Goal: Complete application form: Complete application form

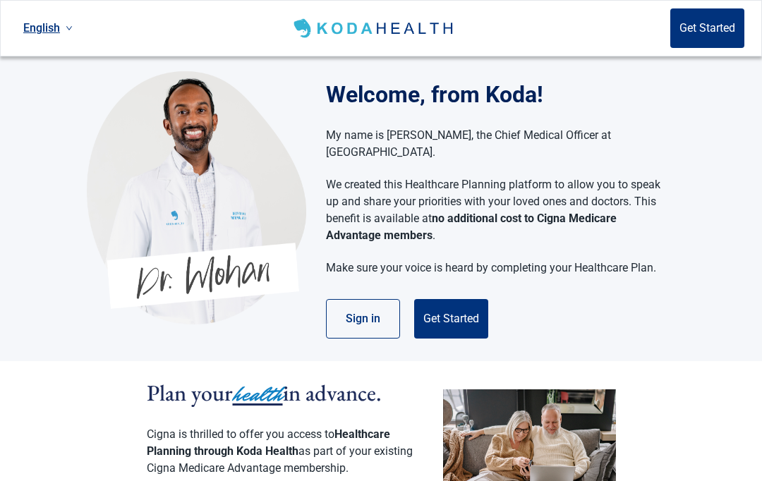
click at [434, 304] on button "Get Started" at bounding box center [451, 319] width 74 height 40
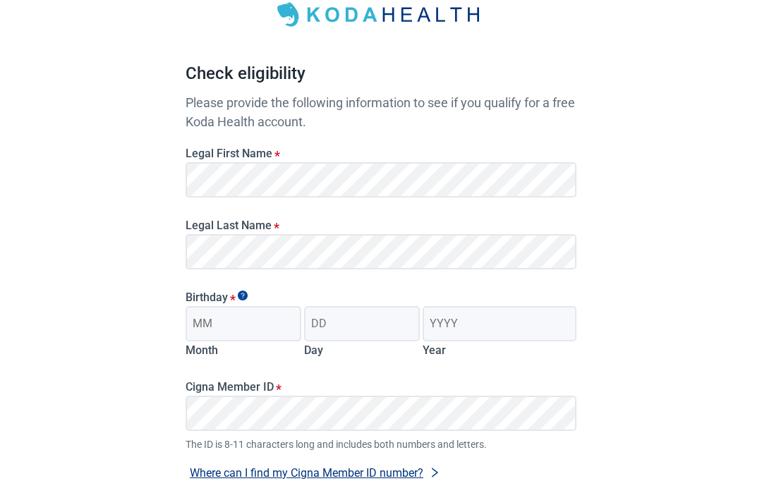
scroll to position [85, 0]
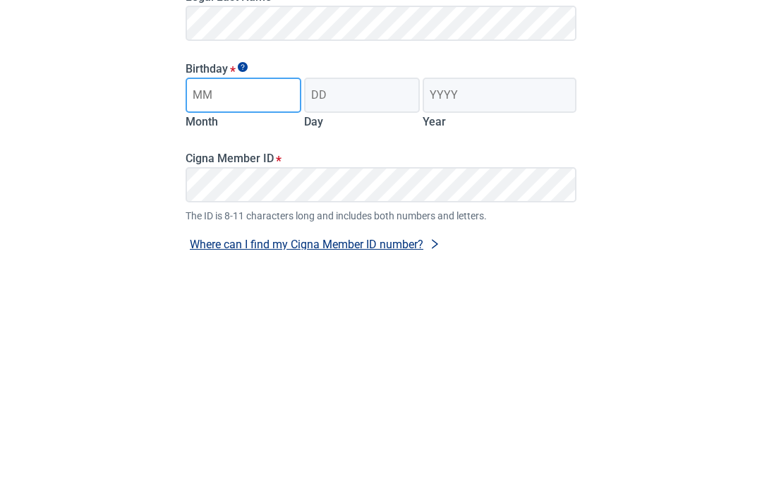
click at [186, 309] on input "Month" at bounding box center [244, 326] width 116 height 35
type input "10"
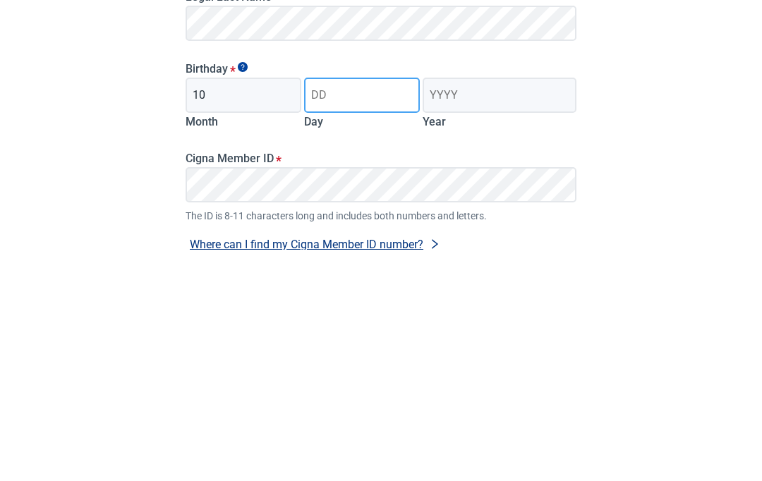
click at [319, 309] on input "Day" at bounding box center [362, 326] width 116 height 35
type input "30"
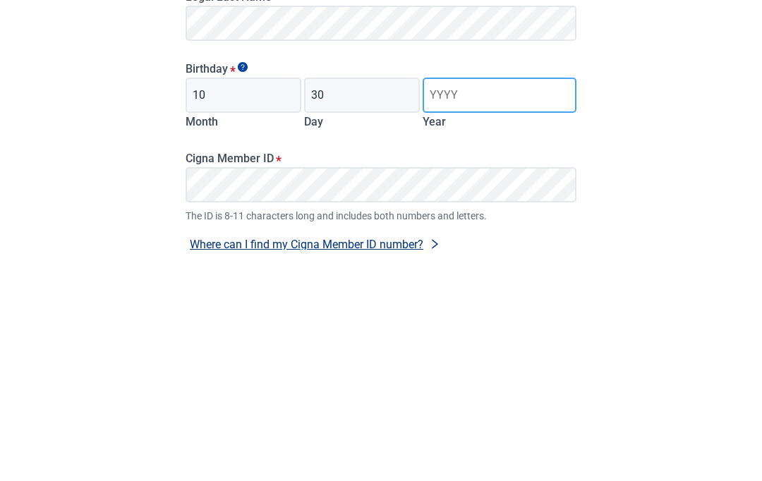
click at [436, 309] on input "Year" at bounding box center [500, 326] width 154 height 35
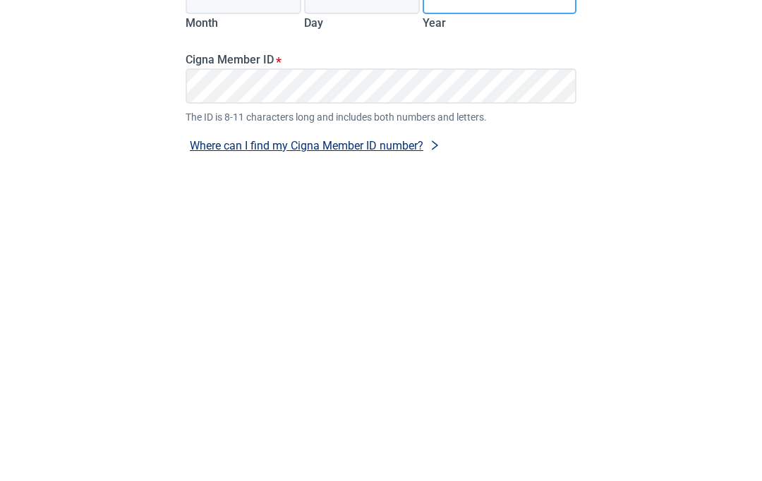
type input "1956"
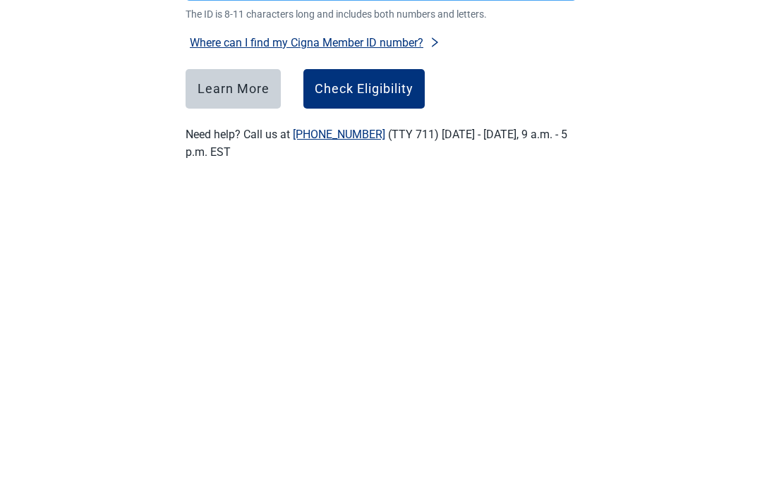
scroll to position [229, 0]
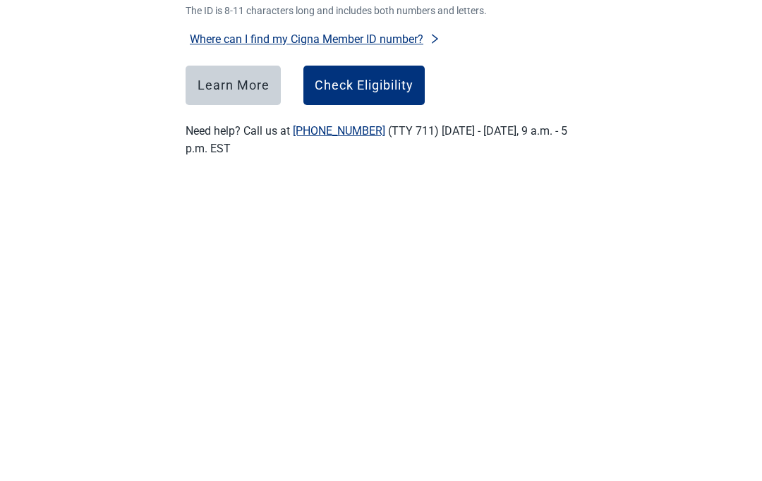
click at [341, 358] on button "Check Eligibility" at bounding box center [364, 378] width 121 height 40
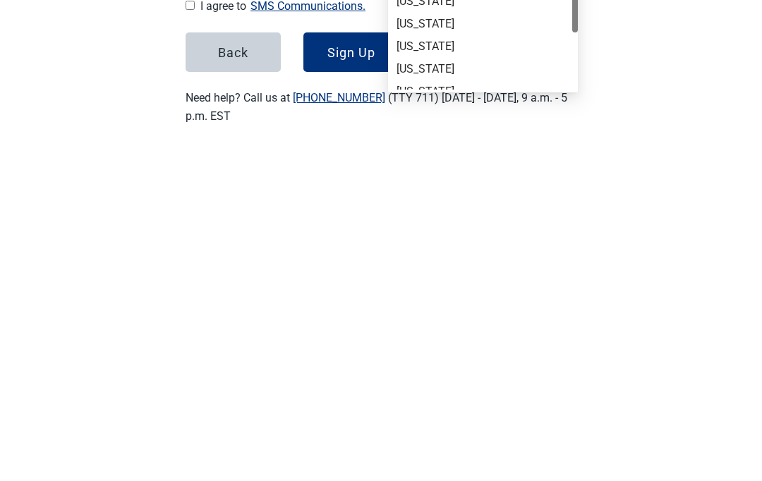
scroll to position [529, 0]
click at [403, 390] on div "[US_STATE]" at bounding box center [483, 398] width 173 height 16
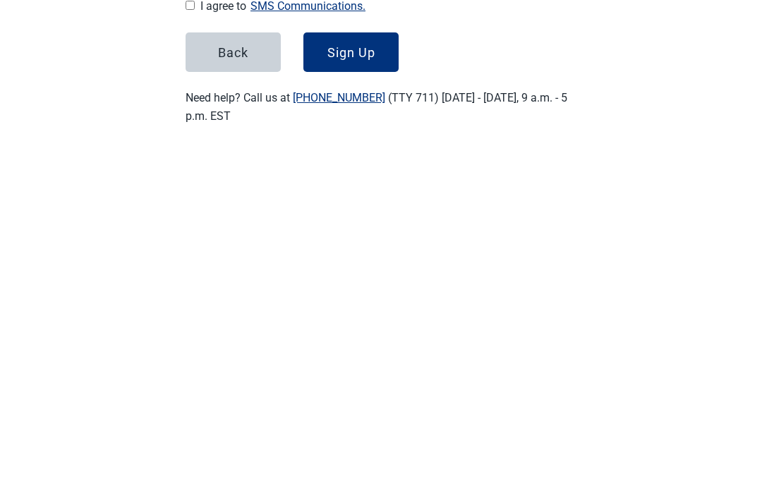
scroll to position [239, 0]
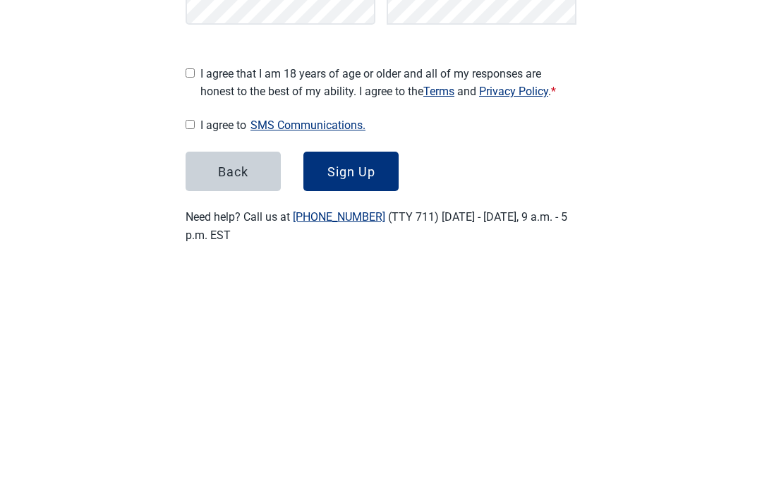
click at [193, 280] on input "I agree that I am 18 years of age or older and all of my responses are honest t…" at bounding box center [190, 284] width 9 height 9
checkbox input "true"
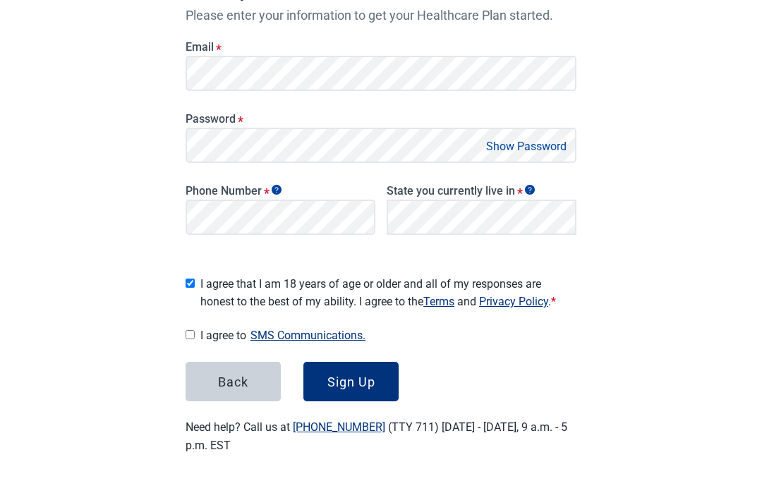
click at [188, 331] on input "I agree to SMS Communications." at bounding box center [190, 335] width 9 height 9
checkbox input "true"
click at [338, 376] on div "Sign Up" at bounding box center [352, 383] width 48 height 14
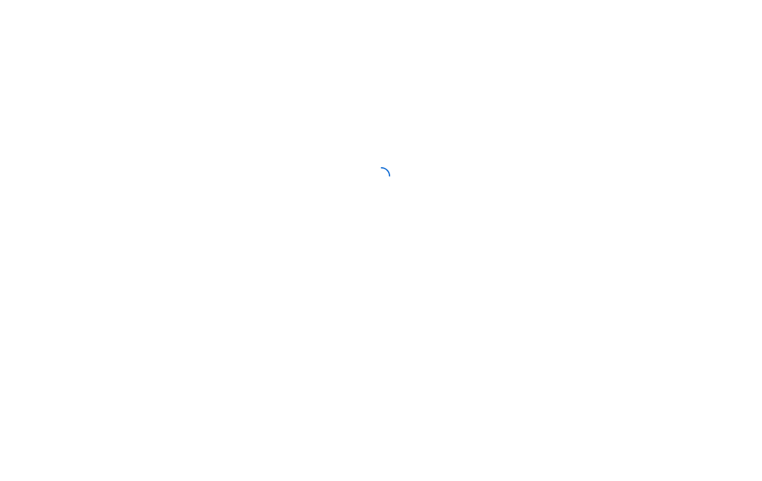
scroll to position [1, 0]
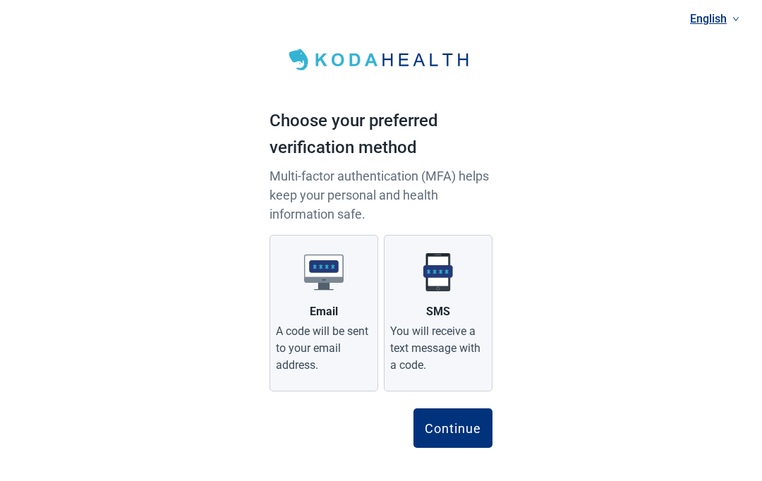
click at [413, 336] on div "You will receive a text message with a code." at bounding box center [438, 348] width 96 height 51
click at [0, 0] on input "SMS You will receive a text message with a code." at bounding box center [0, 0] width 0 height 0
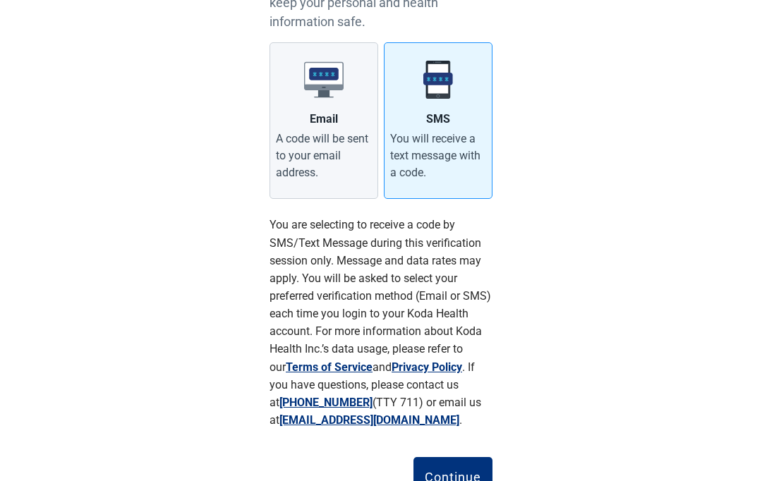
scroll to position [193, 0]
click at [437, 475] on div "Continue" at bounding box center [453, 478] width 56 height 14
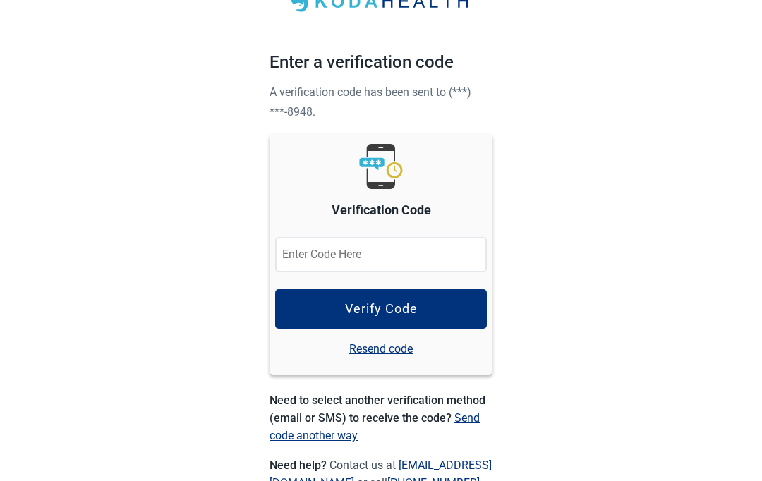
click at [307, 251] on input "Verification Code" at bounding box center [381, 254] width 212 height 35
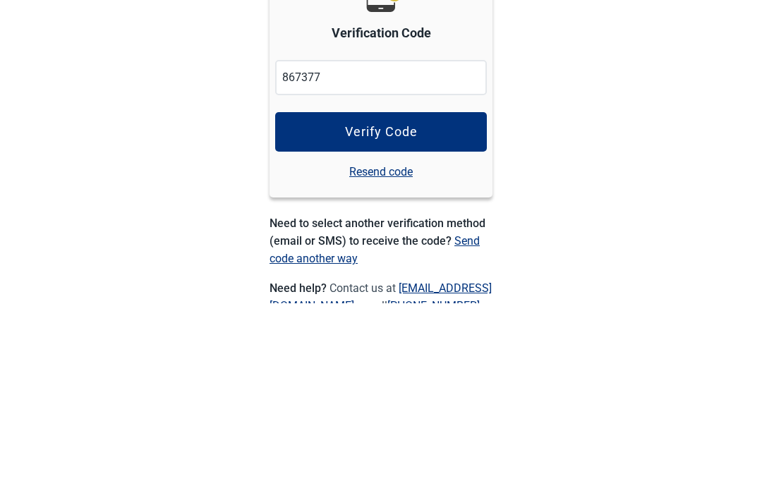
type input "867377"
click at [305, 290] on button "Verify Code" at bounding box center [381, 310] width 212 height 40
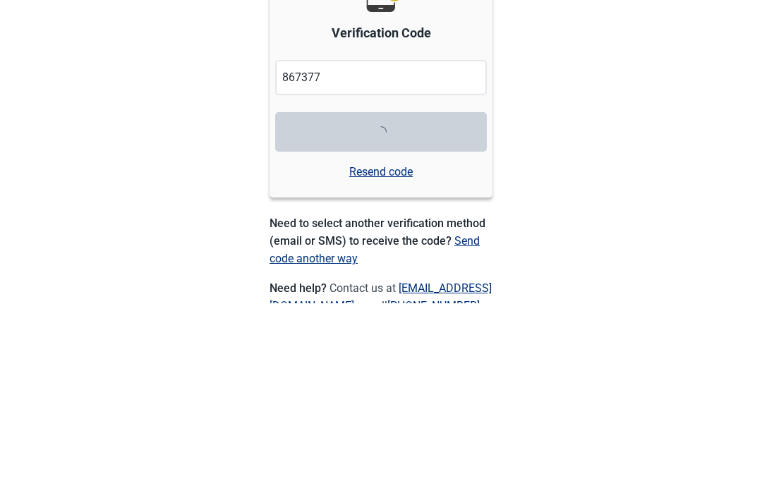
scroll to position [148, 0]
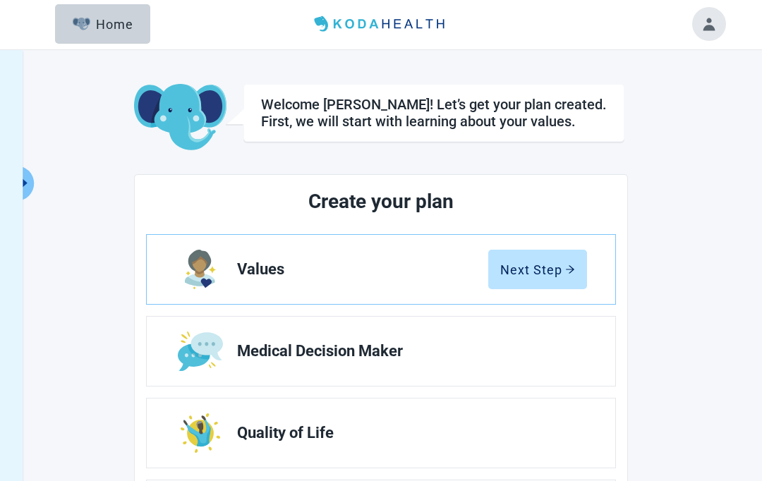
scroll to position [3, 0]
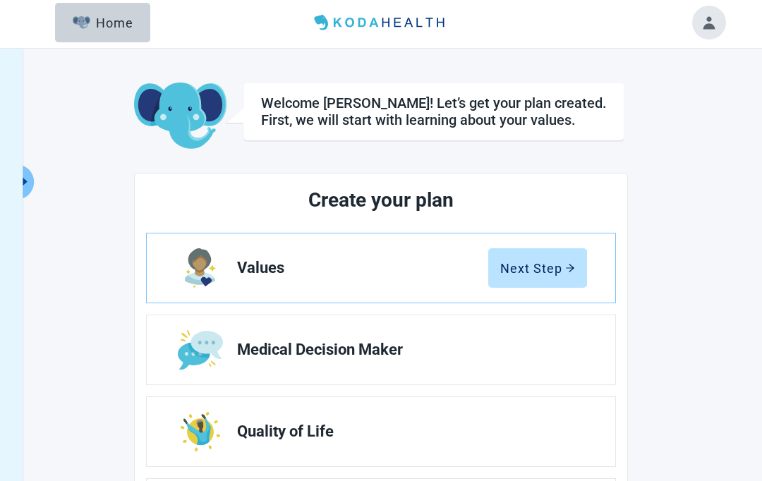
click at [517, 267] on div "Next Step" at bounding box center [538, 268] width 75 height 14
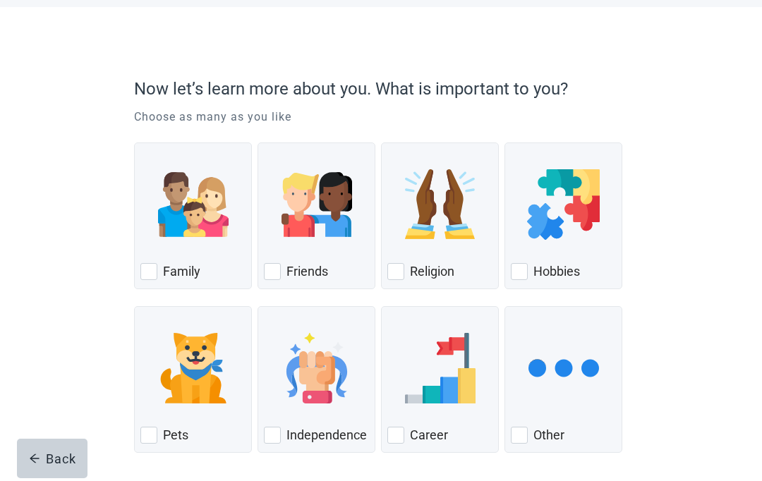
scroll to position [74, 0]
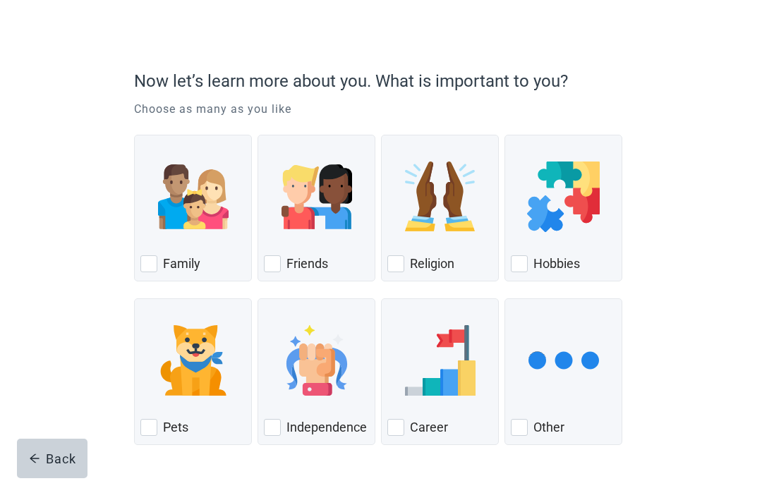
click at [142, 267] on div "Family, checkbox, not checked" at bounding box center [148, 264] width 17 height 17
click at [135, 136] on input "Family" at bounding box center [134, 135] width 1 height 1
checkbox input "true"
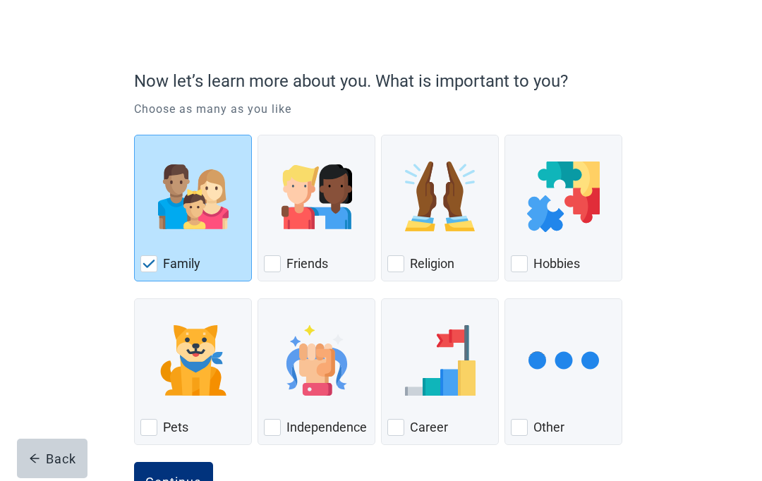
click at [282, 423] on div "Independence" at bounding box center [316, 428] width 105 height 23
click at [258, 299] on input "Independence" at bounding box center [258, 299] width 1 height 1
checkbox input "true"
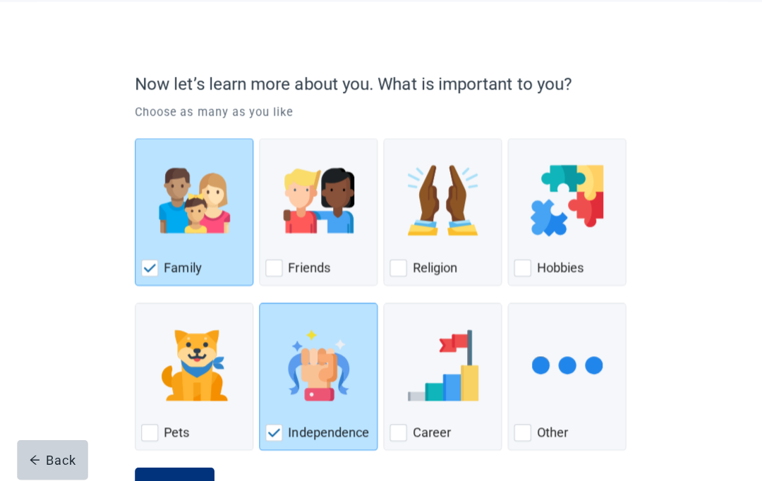
scroll to position [0, 0]
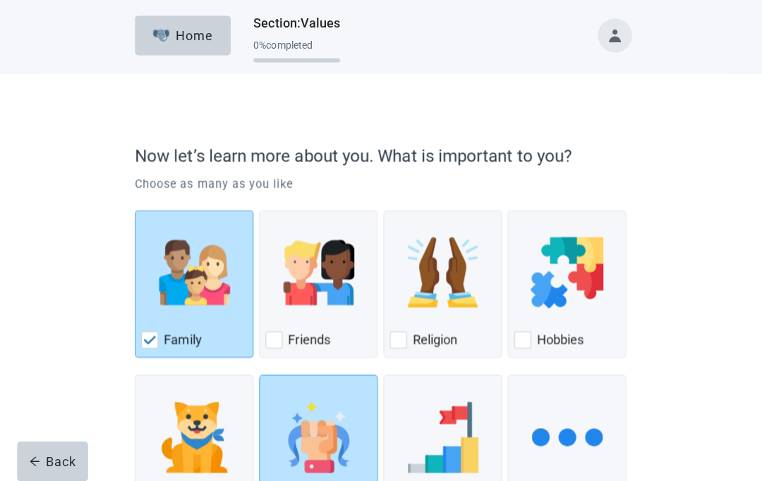
click at [135, 373] on input "Pets" at bounding box center [134, 373] width 1 height 1
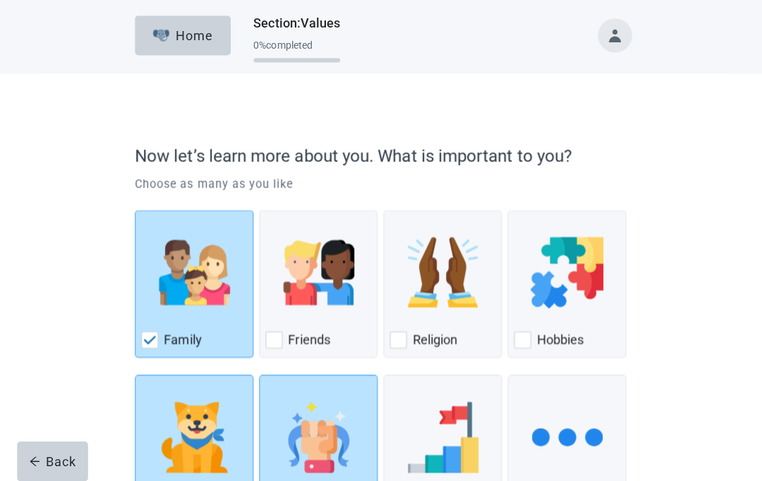
click at [135, 373] on input "Pets" at bounding box center [134, 373] width 1 height 1
checkbox input "false"
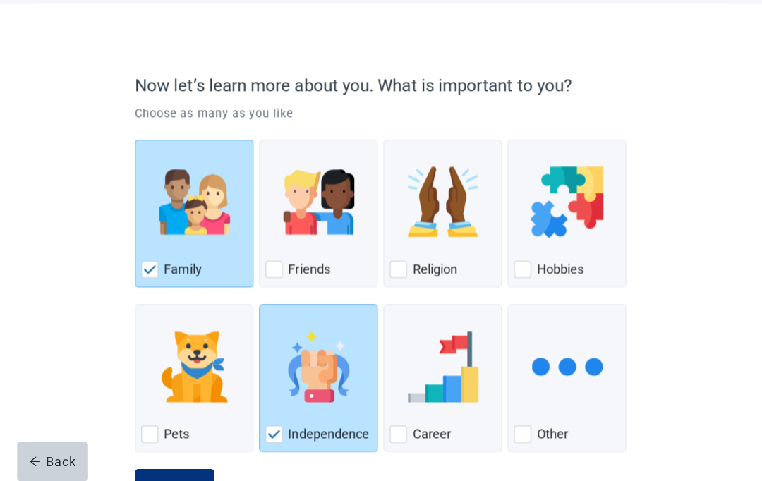
scroll to position [73, 0]
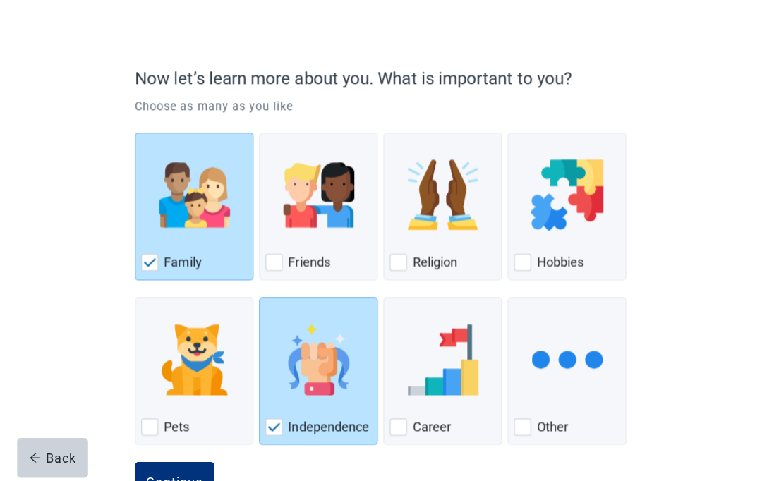
click at [164, 476] on div "Continue" at bounding box center [173, 483] width 56 height 14
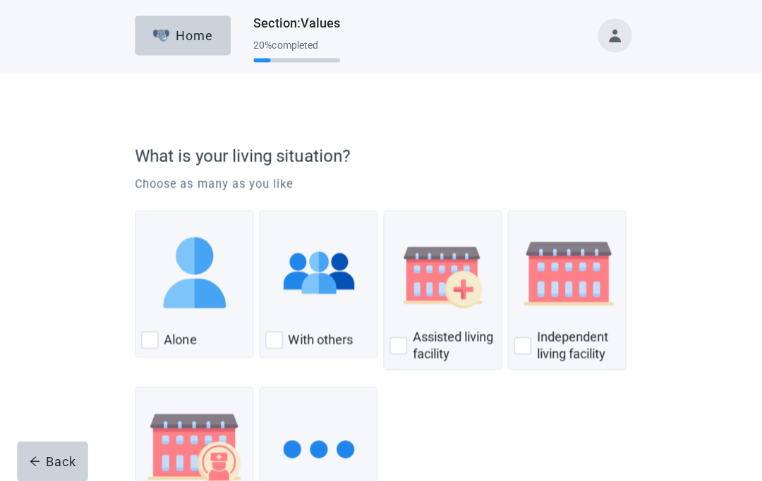
click at [275, 343] on div "With Others, checkbox, not checked" at bounding box center [272, 338] width 17 height 17
click at [258, 210] on input "With others" at bounding box center [258, 209] width 1 height 1
checkbox input "true"
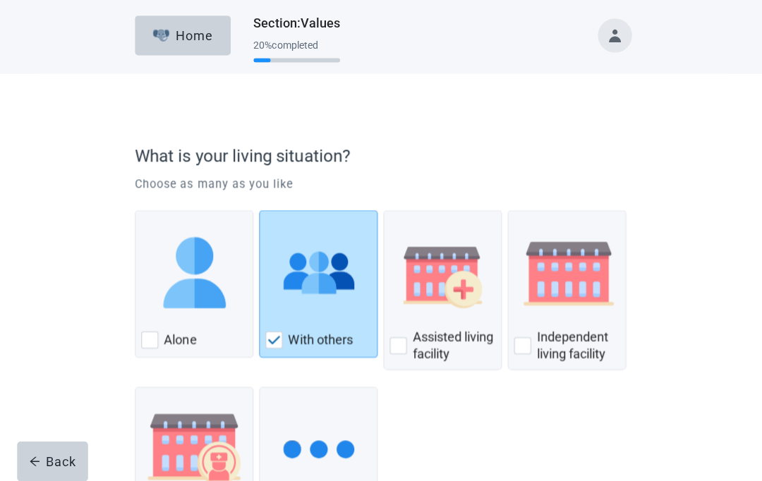
click at [135, 385] on input "Nursing home" at bounding box center [134, 385] width 1 height 1
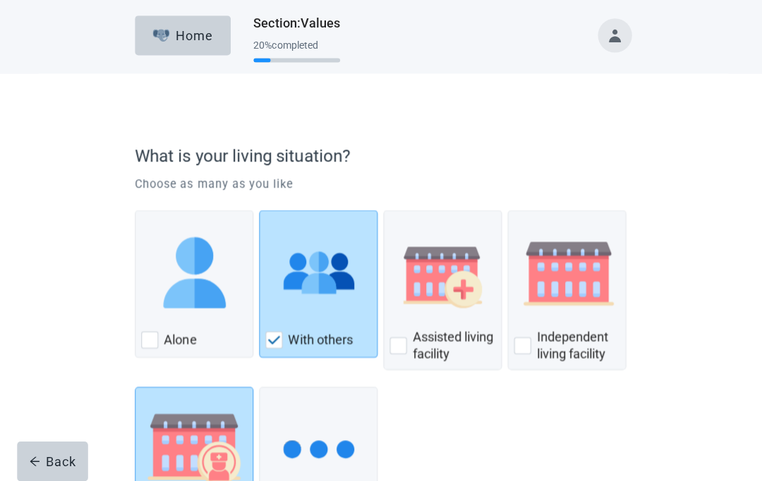
click at [135, 385] on input "Nursing home" at bounding box center [134, 385] width 1 height 1
checkbox input "false"
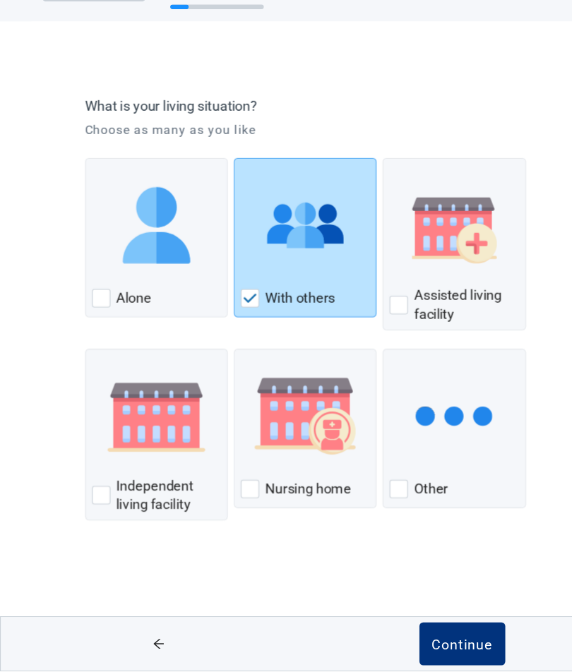
click at [414, 481] on div "Continue" at bounding box center [425, 647] width 56 height 14
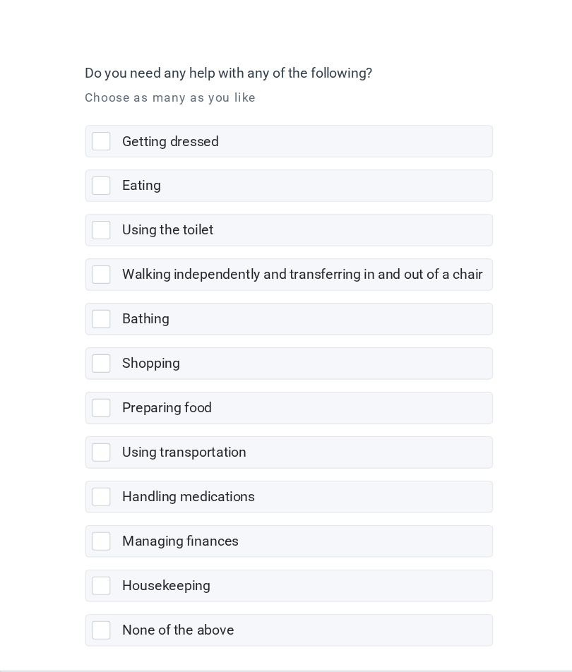
scroll to position [80, 0]
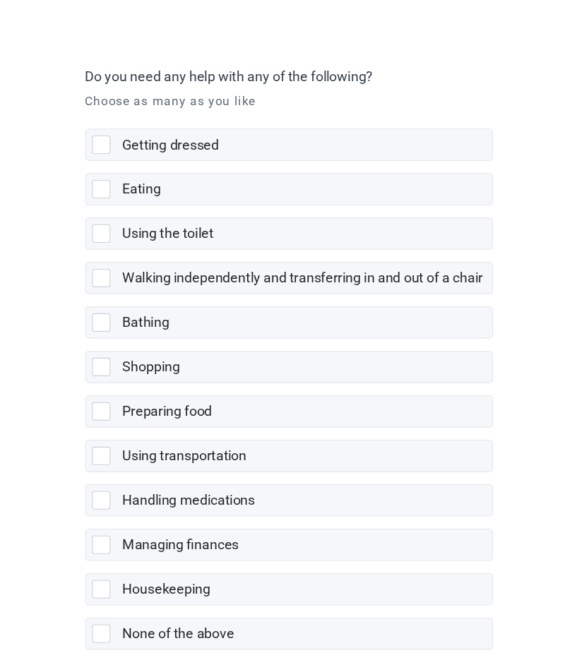
click at [87, 481] on div "None of the above, checkbox, not selected" at bounding box center [93, 583] width 17 height 17
click at [79, 481] on input "None of the above" at bounding box center [78, 558] width 1 height 1
checkbox input "true"
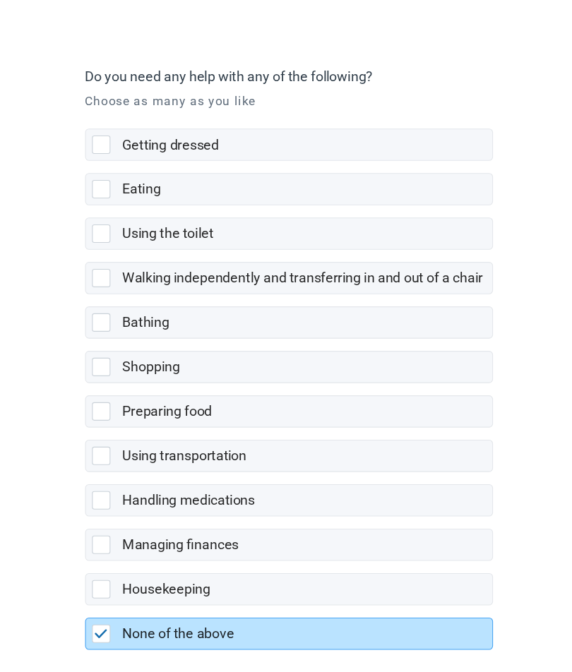
click at [416, 481] on div "Continue" at bounding box center [425, 647] width 56 height 14
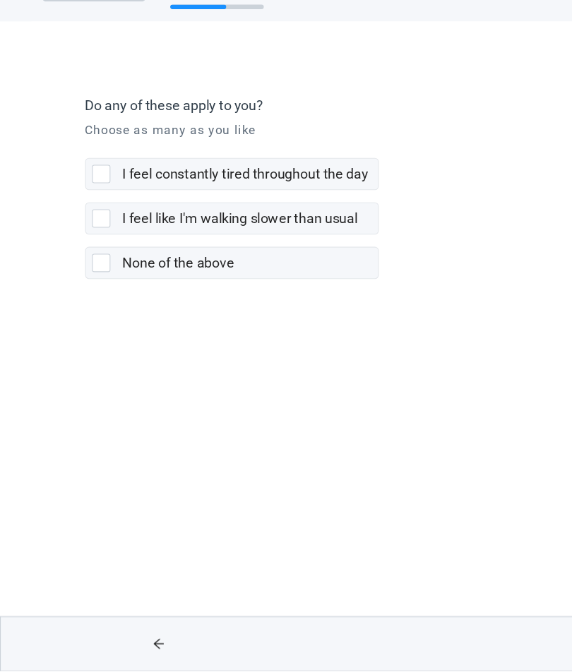
click at [87, 287] on div "None of the above, checkbox, not selected" at bounding box center [93, 295] width 17 height 17
click at [79, 270] on input "None of the above" at bounding box center [78, 270] width 1 height 1
checkbox input "true"
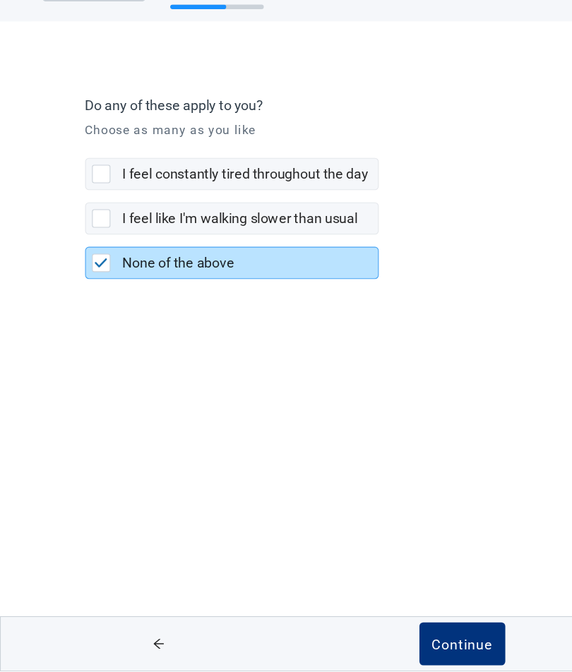
click at [421, 481] on div "Continue" at bounding box center [425, 647] width 56 height 14
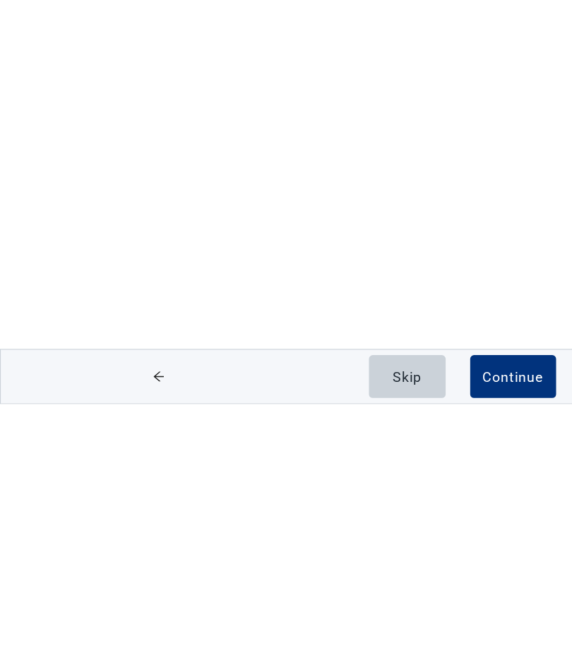
click at [457, 481] on div "Continue" at bounding box center [472, 647] width 56 height 14
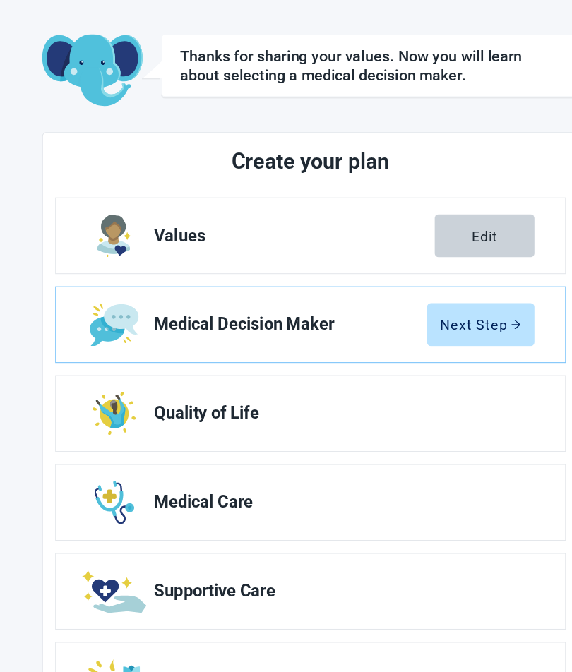
click at [431, 346] on div "Next Step" at bounding box center [442, 353] width 75 height 14
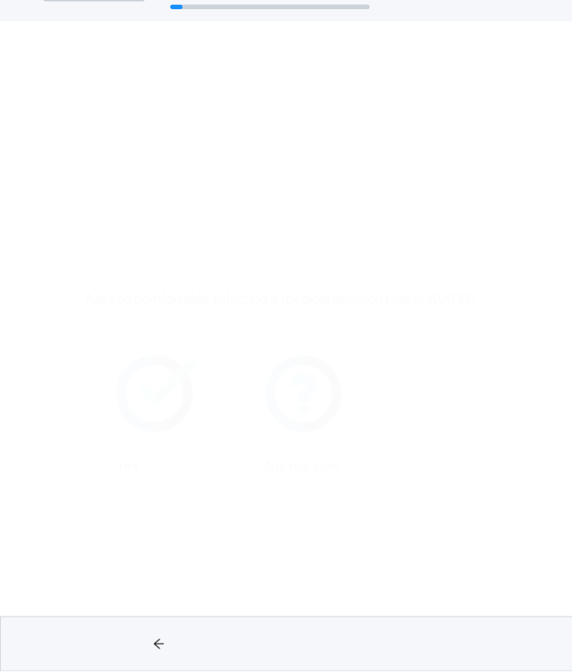
click at [94, 297] on div "Yes, checkbox, not checked" at bounding box center [93, 305] width 17 height 17
click at [79, 177] on input "Yes" at bounding box center [78, 176] width 1 height 1
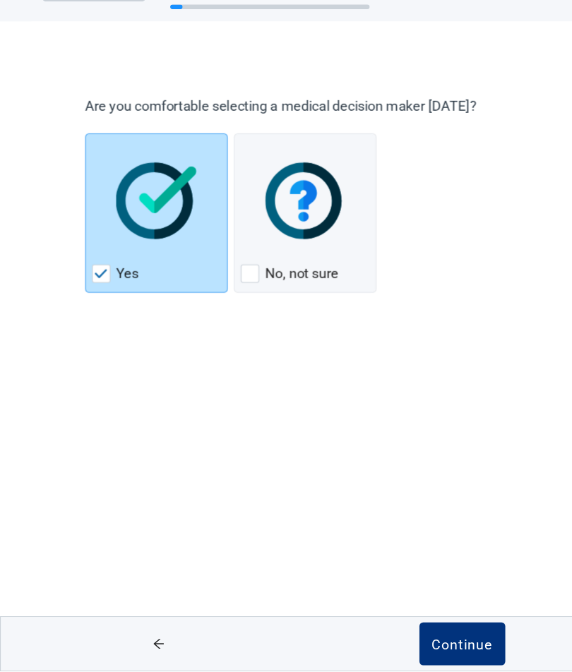
click at [89, 301] on img "Yes, checkbox, checked" at bounding box center [93, 305] width 13 height 8
click at [79, 177] on input "Yes" at bounding box center [78, 176] width 1 height 1
click at [82, 253] on div "Yes" at bounding box center [143, 249] width 131 height 147
click at [79, 177] on input "Yes" at bounding box center [78, 176] width 1 height 1
click at [108, 340] on div "Are you comfortable selecting a medical decision maker [DATE]? Yes No, not sure…" at bounding box center [286, 253] width 515 height 302
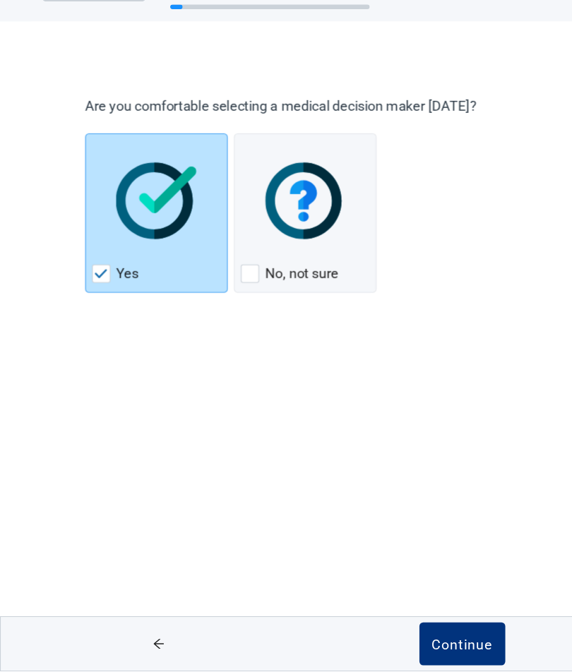
click at [96, 301] on img "Yes, checkbox, checked" at bounding box center [93, 305] width 13 height 8
click at [79, 177] on input "Yes" at bounding box center [78, 176] width 1 height 1
click at [92, 301] on img "Yes, checkbox, checked" at bounding box center [93, 305] width 13 height 8
click at [79, 177] on input "Yes" at bounding box center [78, 176] width 1 height 1
click at [94, 297] on div "Yes, checkbox, checked" at bounding box center [93, 305] width 17 height 17
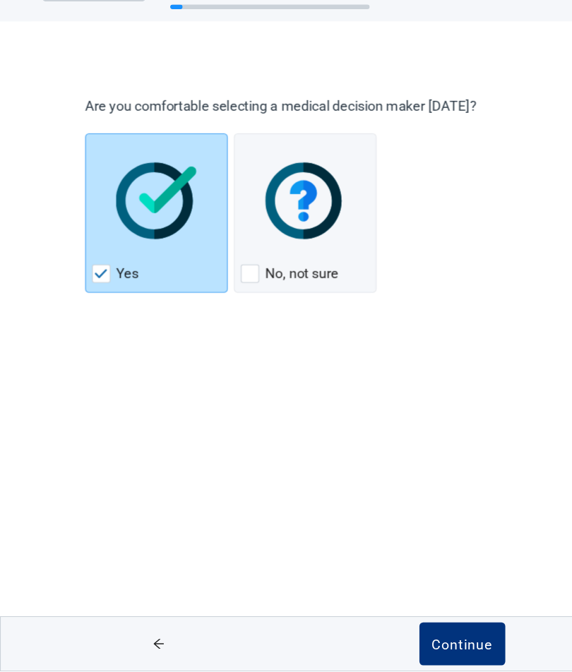
click at [79, 177] on input "Yes" at bounding box center [78, 176] width 1 height 1
click at [82, 249] on div "Yes" at bounding box center [143, 249] width 131 height 147
click at [79, 177] on input "Yes" at bounding box center [78, 176] width 1 height 1
checkbox input "true"
click at [420, 481] on div "Continue" at bounding box center [425, 647] width 56 height 14
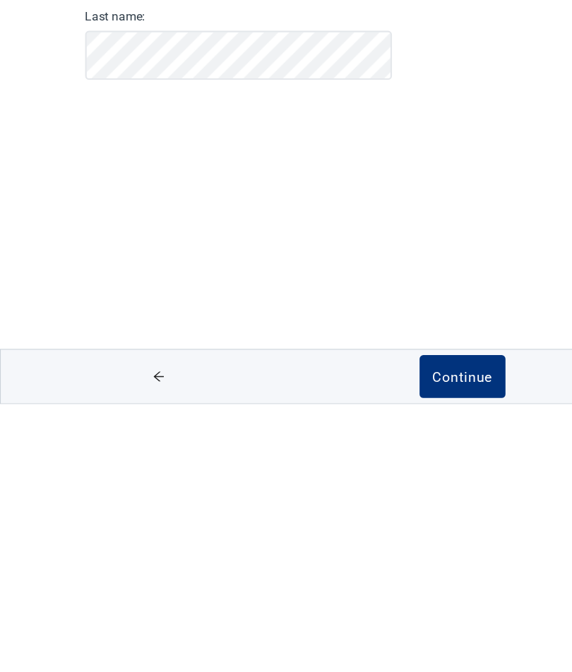
click at [409, 481] on div "Continue" at bounding box center [425, 647] width 56 height 14
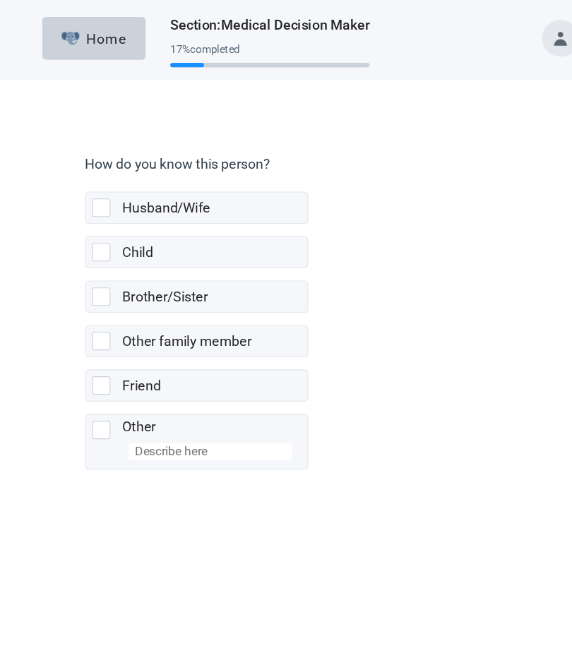
click at [85, 277] on div "Brother/Sister, checkbox, not selected" at bounding box center [93, 273] width 17 height 17
click at [79, 248] on input "Brother/Sister" at bounding box center [78, 247] width 1 height 1
checkbox input "true"
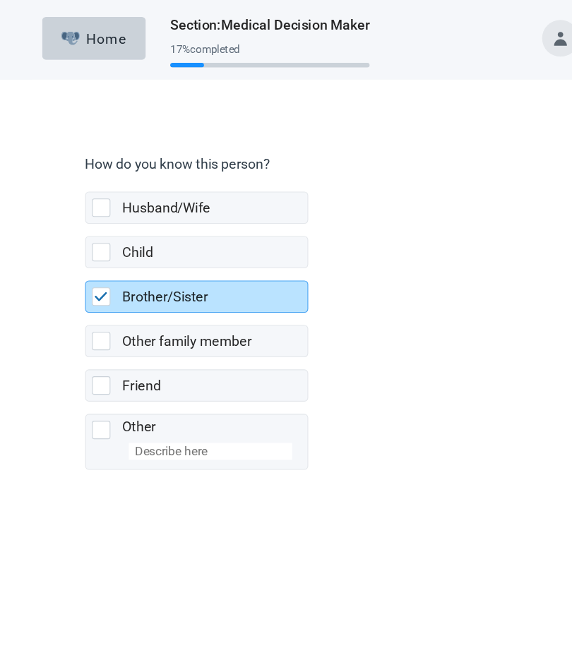
click at [411, 481] on html "Skip to main content Home Section : Medical Decision Maker 17 % completed How d…" at bounding box center [286, 336] width 572 height 672
click at [421, 481] on html "Skip to main content Home Section : Medical Decision Maker 17 % completed How d…" at bounding box center [286, 336] width 572 height 672
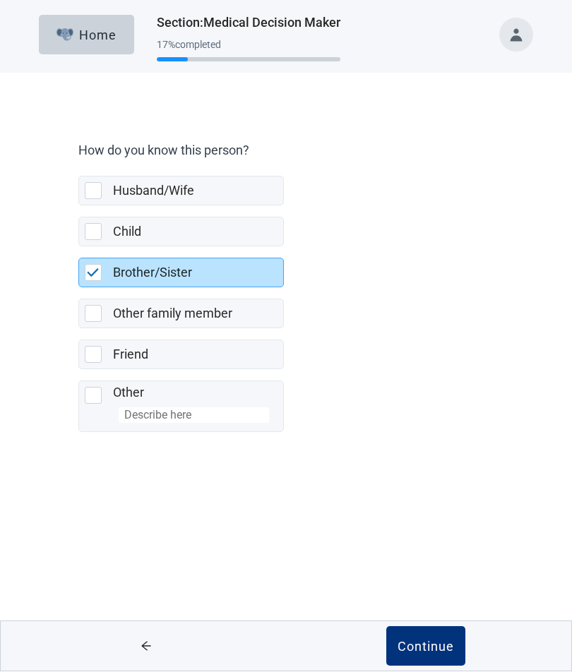
click at [409, 481] on div "Continue" at bounding box center [425, 647] width 56 height 14
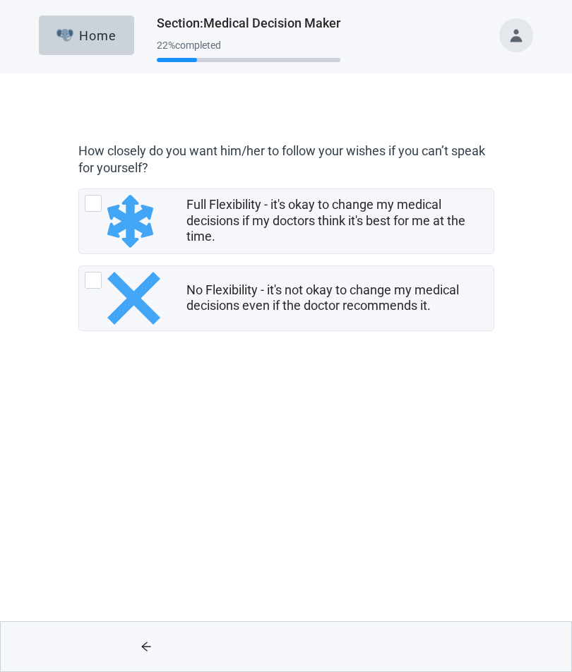
click at [94, 206] on div "Full Flexibility - it's okay to change my medical decisions if my doctors think…" at bounding box center [93, 203] width 17 height 17
click at [79, 189] on input "Full Flexibility - it's okay to change my medical decisions if my doctors think…" at bounding box center [78, 188] width 1 height 1
radio input "true"
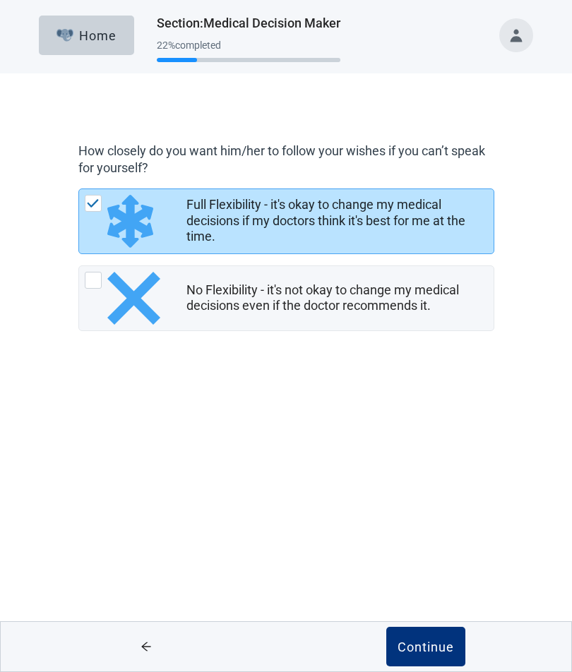
click at [88, 204] on img "Full Flexibility - it's okay to change my medical decisions if my doctors think…" at bounding box center [93, 203] width 13 height 8
click at [79, 189] on input "Full Flexibility - it's okay to change my medical decisions if my doctors think…" at bounding box center [78, 188] width 1 height 1
click at [97, 203] on img "Full Flexibility - it's okay to change my medical decisions if my doctors think…" at bounding box center [93, 203] width 13 height 8
click at [79, 189] on input "Full Flexibility - it's okay to change my medical decisions if my doctors think…" at bounding box center [78, 188] width 1 height 1
click at [83, 203] on div "Full Flexibility - it's okay to change my medical decisions if my doctors think…" at bounding box center [286, 221] width 414 height 64
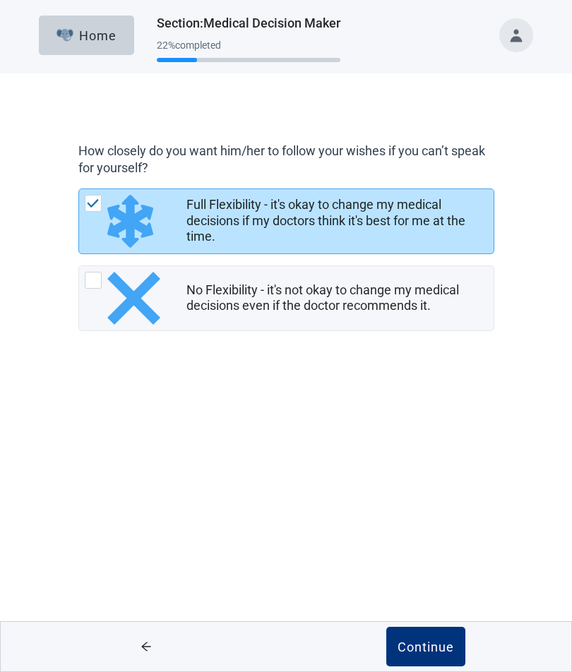
click at [79, 189] on input "Full Flexibility - it's okay to change my medical decisions if my doctors think…" at bounding box center [78, 188] width 1 height 1
click at [97, 291] on div "No Flexibility - it's not okay to change my medical decisions even if the docto…" at bounding box center [124, 298] width 79 height 53
click at [79, 266] on input "No Flexibility - it's not okay to change my medical decisions even if the docto…" at bounding box center [78, 265] width 1 height 1
radio input "true"
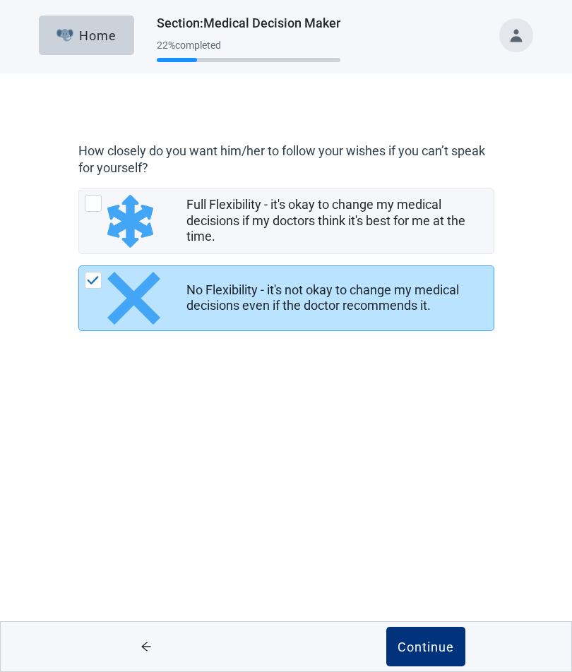
click at [89, 205] on div "Full Flexibility - it's okay to change my medical decisions if my doctors think…" at bounding box center [93, 203] width 17 height 17
click at [79, 189] on input "Full Flexibility - it's okay to change my medical decisions if my doctors think…" at bounding box center [78, 188] width 1 height 1
radio input "true"
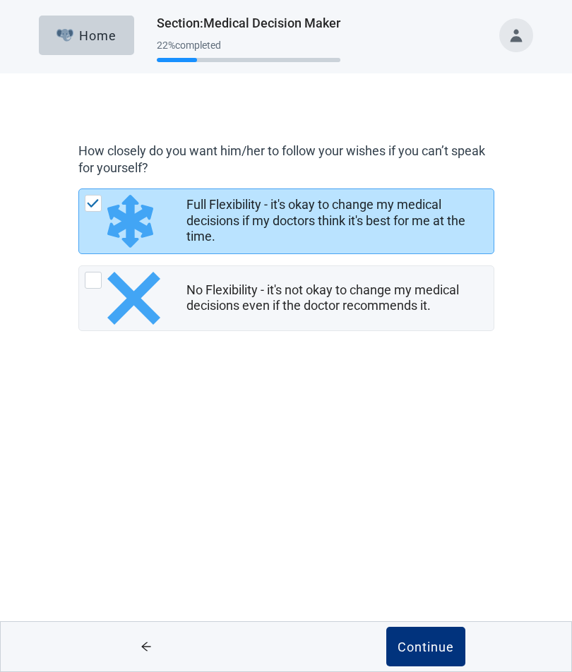
click at [424, 481] on button "Continue" at bounding box center [425, 647] width 79 height 40
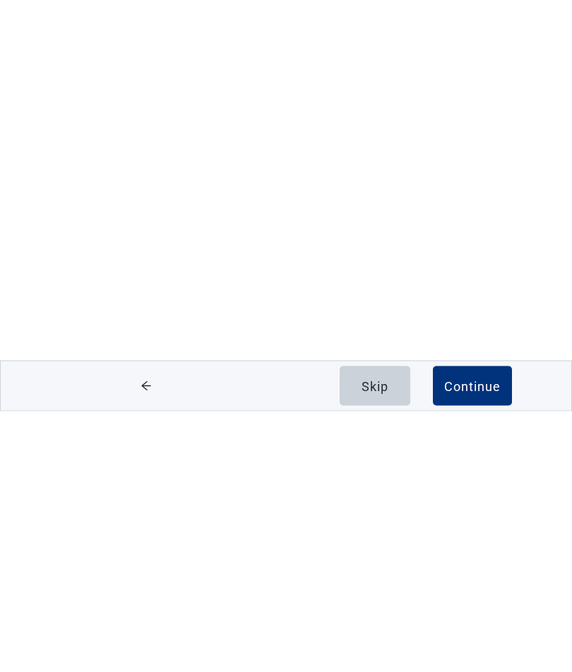
scroll to position [1, 0]
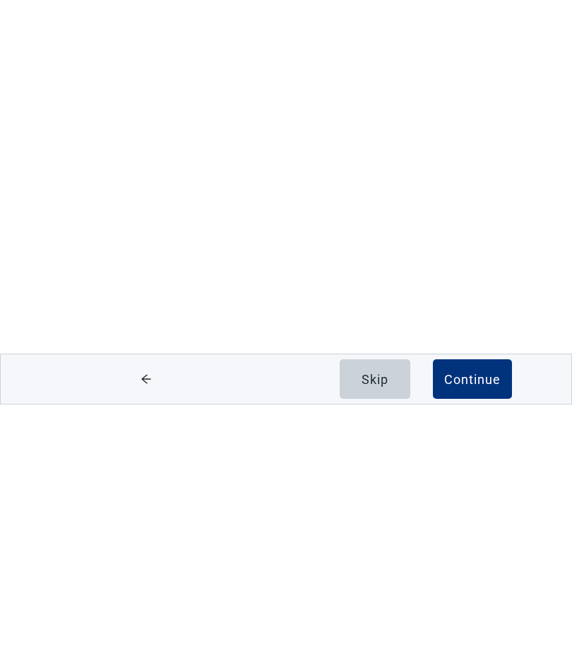
click at [446, 481] on div "Continue" at bounding box center [472, 647] width 56 height 14
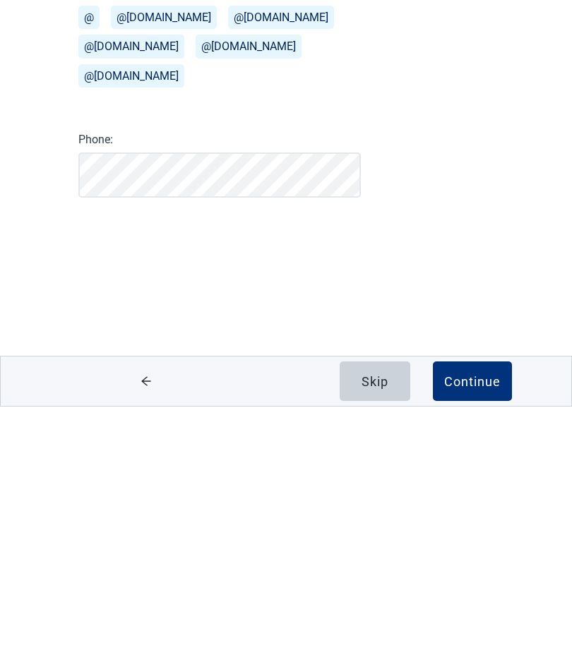
scroll to position [1, 0]
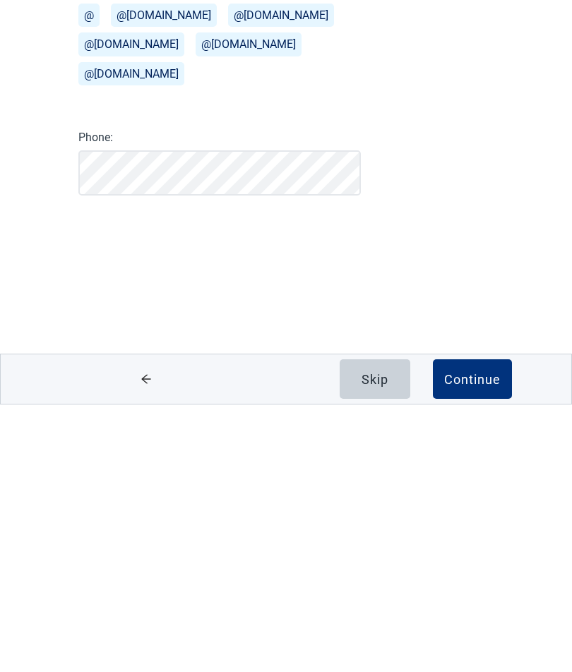
click at [463, 481] on div "Continue" at bounding box center [472, 647] width 56 height 14
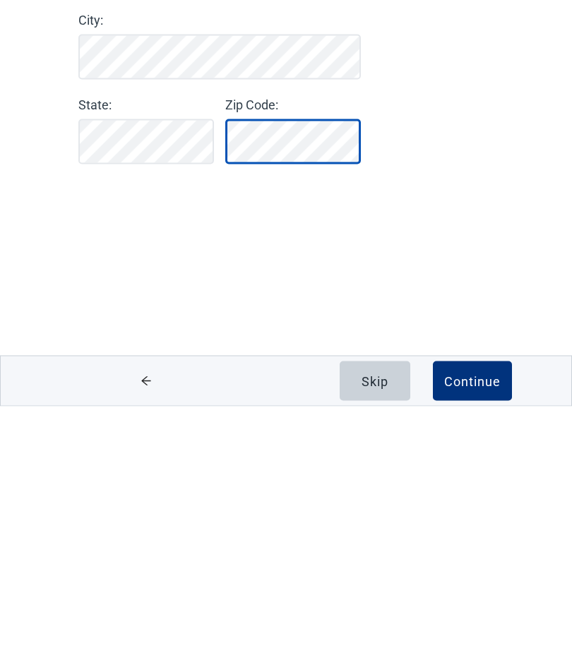
scroll to position [1, 0]
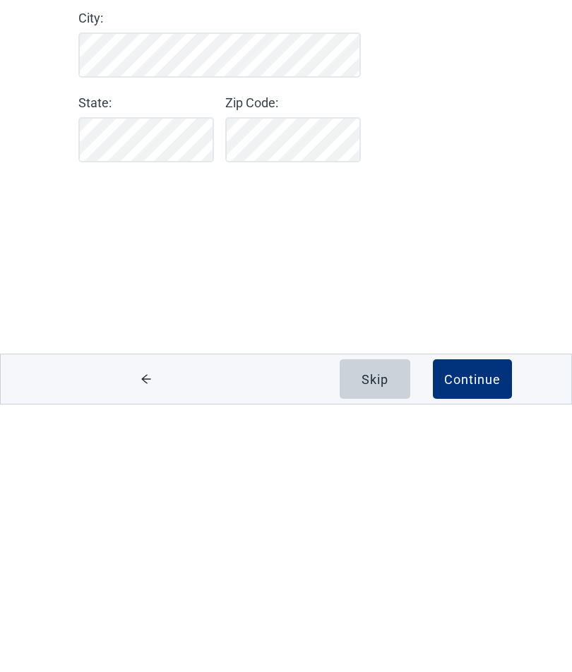
click at [457, 481] on div "Continue" at bounding box center [472, 647] width 56 height 14
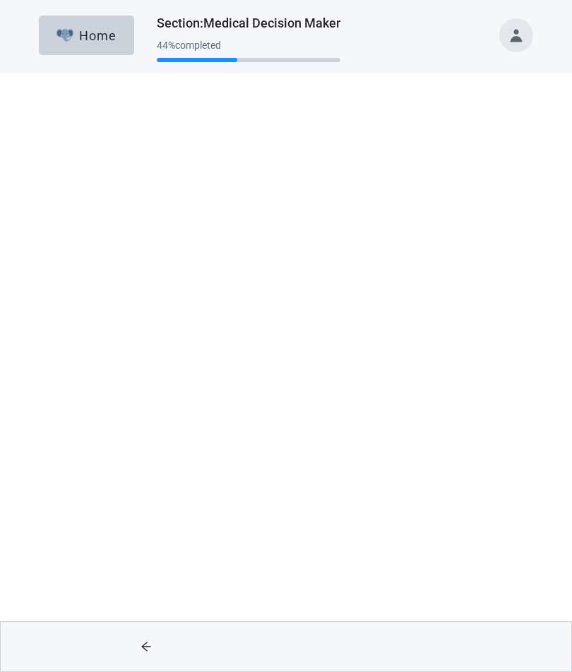
click at [90, 351] on div "Yes, checkbox, not checked" at bounding box center [93, 345] width 17 height 17
click at [79, 217] on input "Yes" at bounding box center [78, 217] width 1 height 1
checkbox input "true"
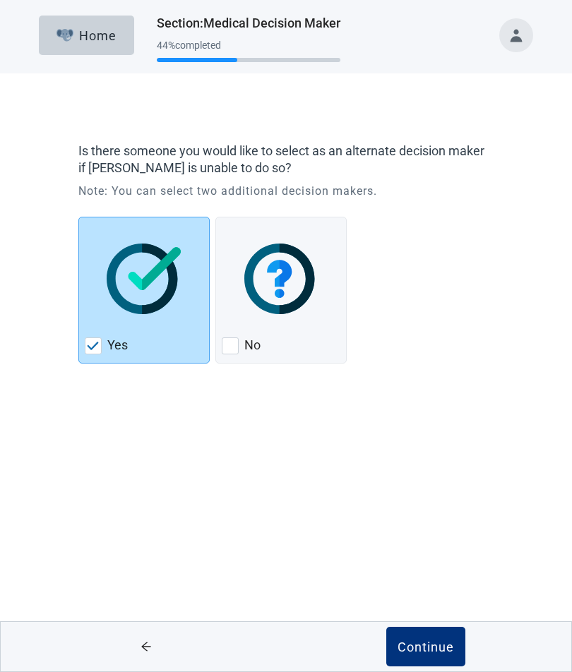
click at [415, 481] on div "Continue" at bounding box center [425, 647] width 56 height 14
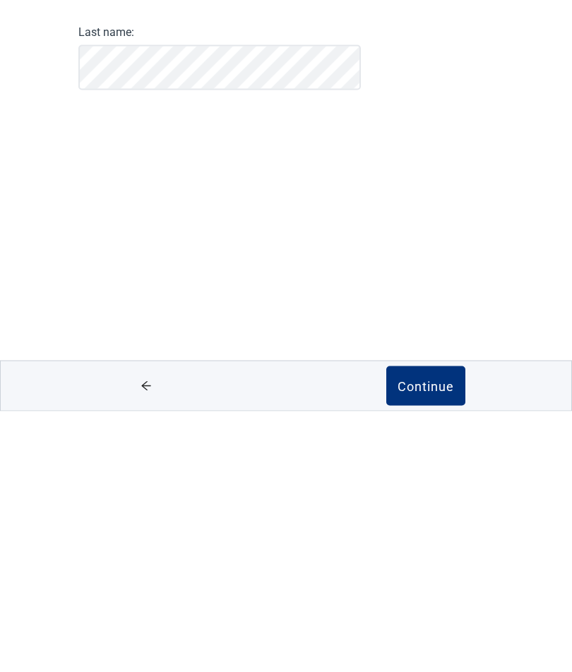
click at [409, 481] on div "Continue" at bounding box center [425, 647] width 56 height 14
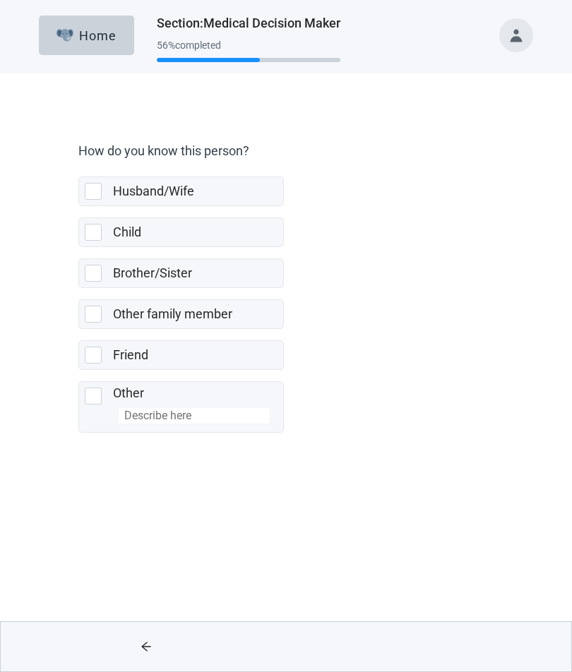
click at [88, 193] on div "Husband/Wife, checkbox, not selected" at bounding box center [93, 191] width 17 height 17
click at [79, 166] on input "Husband/Wife" at bounding box center [78, 165] width 1 height 1
checkbox input "true"
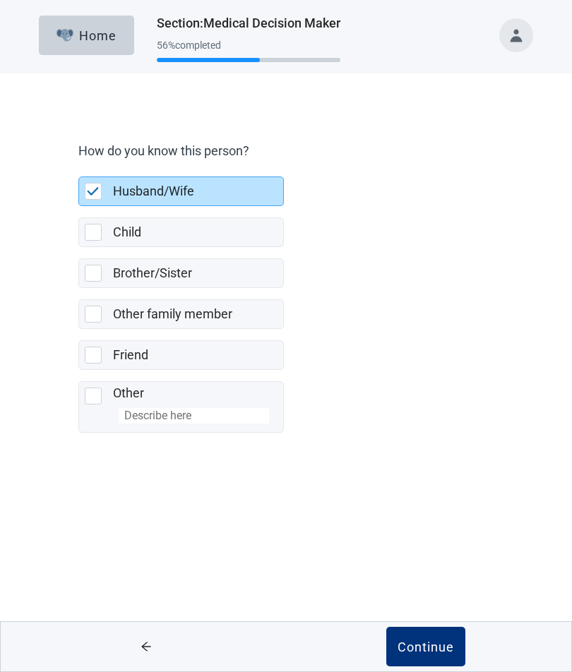
click at [417, 481] on div "Continue" at bounding box center [425, 647] width 56 height 14
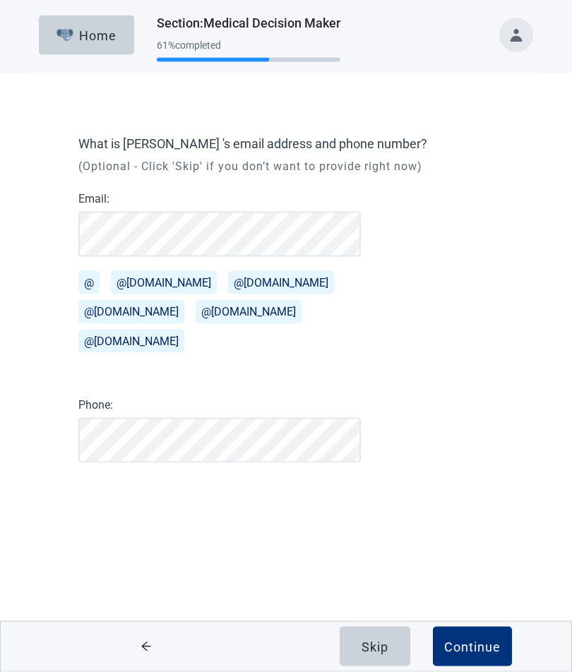
click at [99, 314] on button "@[DOMAIN_NAME]" at bounding box center [131, 311] width 106 height 23
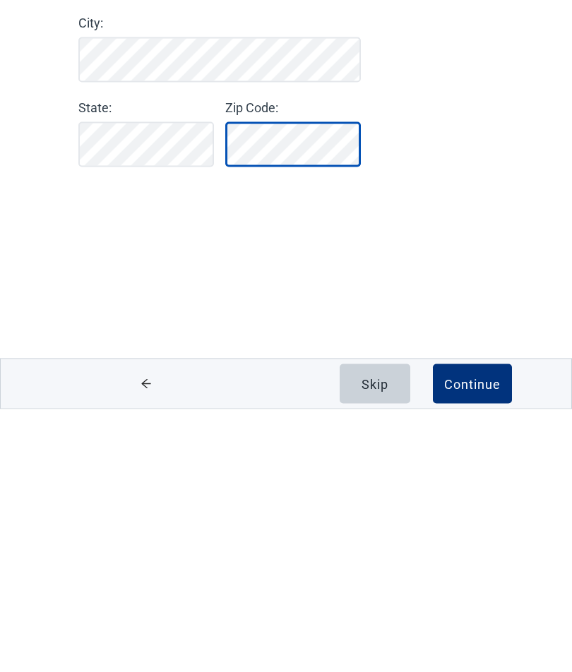
scroll to position [1, 0]
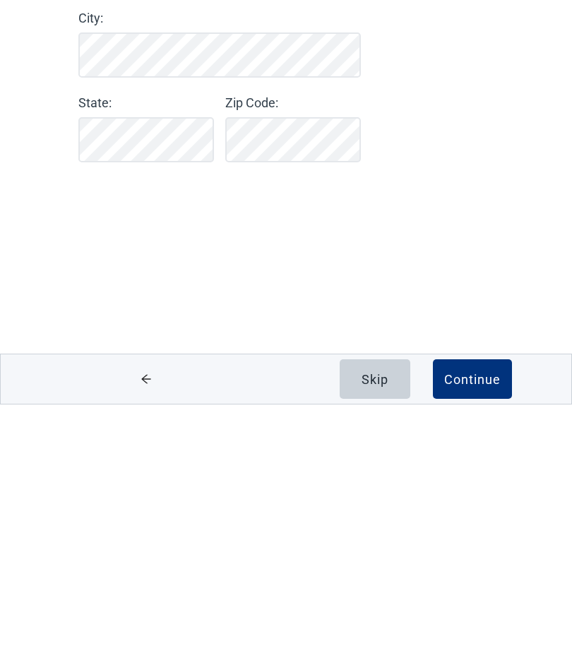
click at [448, 481] on div "Continue" at bounding box center [472, 647] width 56 height 14
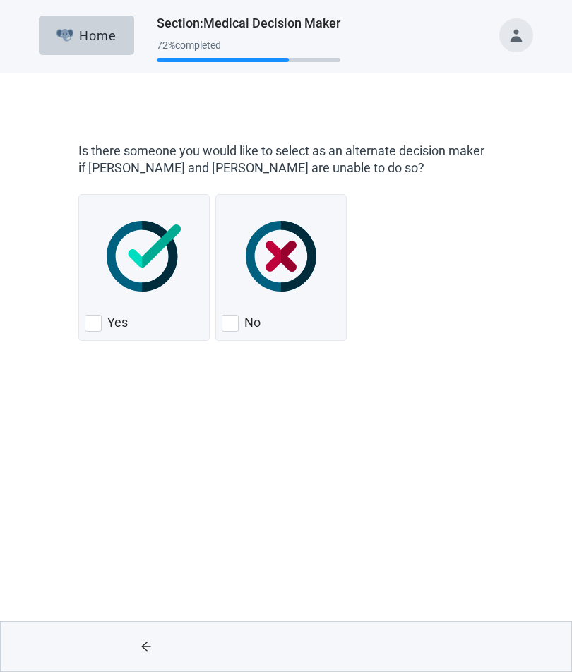
click at [83, 334] on div "Yes" at bounding box center [143, 267] width 131 height 147
click at [79, 195] on input "Yes" at bounding box center [78, 194] width 1 height 1
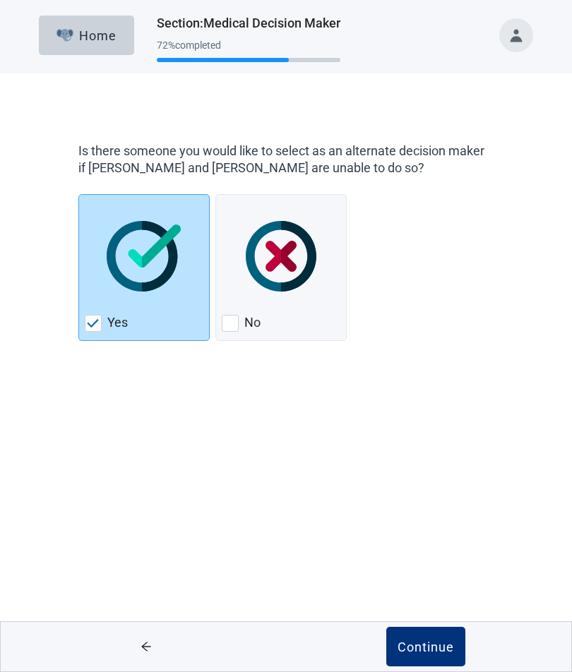
click at [88, 323] on img "Yes, checkbox, checked" at bounding box center [93, 323] width 13 height 8
click at [79, 195] on input "Yes" at bounding box center [78, 194] width 1 height 1
click at [98, 318] on div "Yes, checkbox, checked" at bounding box center [93, 323] width 17 height 17
click at [79, 195] on input "Yes" at bounding box center [78, 194] width 1 height 1
checkbox input "true"
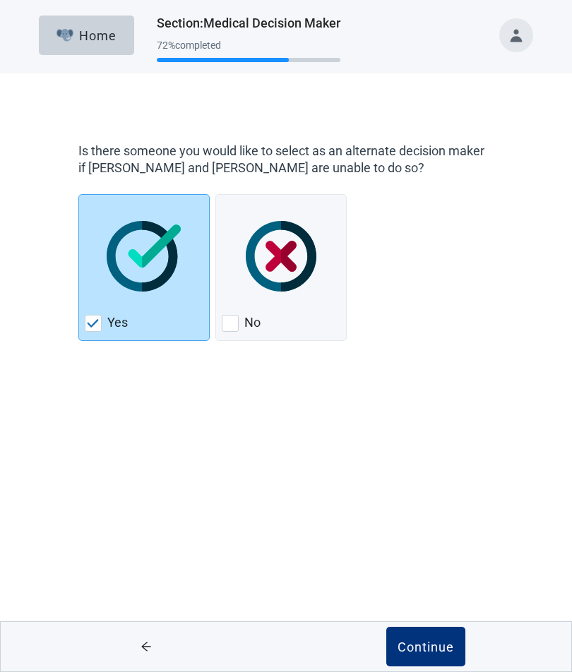
click at [228, 315] on div "No, checkbox, not checked" at bounding box center [230, 323] width 17 height 17
click at [216, 195] on input "No" at bounding box center [215, 194] width 1 height 1
checkbox input "true"
checkbox input "false"
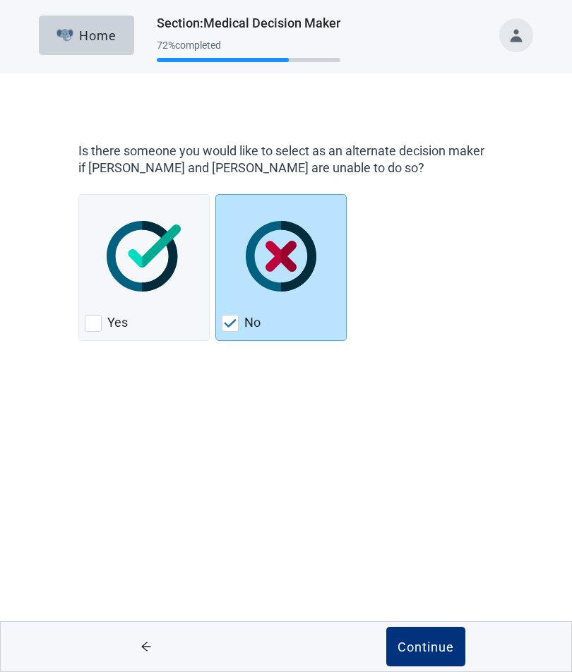
click at [420, 481] on button "Continue" at bounding box center [425, 647] width 79 height 40
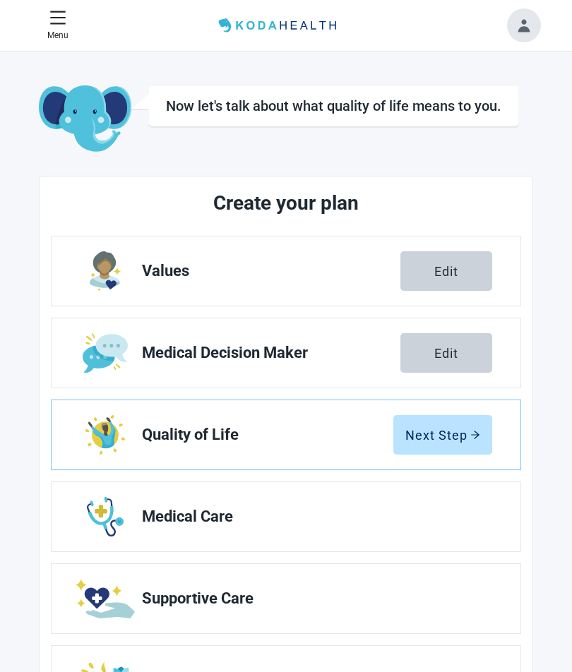
click at [417, 428] on div "Next Step" at bounding box center [442, 435] width 75 height 14
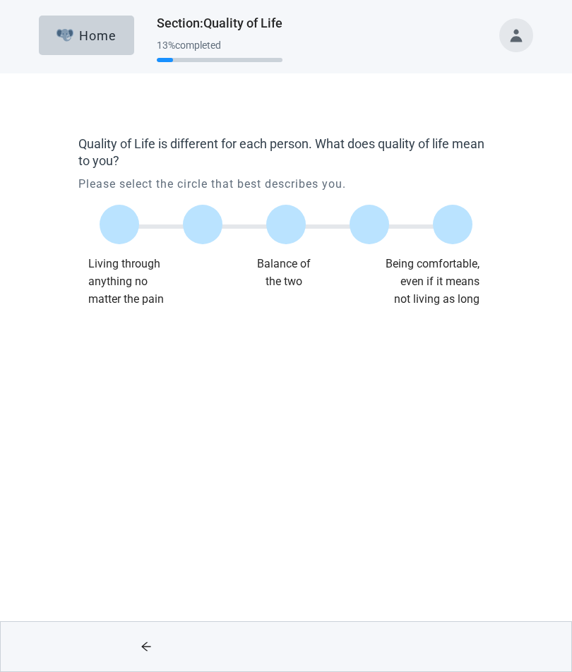
click at [450, 226] on label "Main content" at bounding box center [453, 225] width 40 height 40
click at [453, 224] on input "Quality of life scale: 100 out of 100. Being comfortable, even if it means not …" at bounding box center [453, 224] width 0 height 0
click at [420, 481] on div "Continue" at bounding box center [425, 647] width 56 height 14
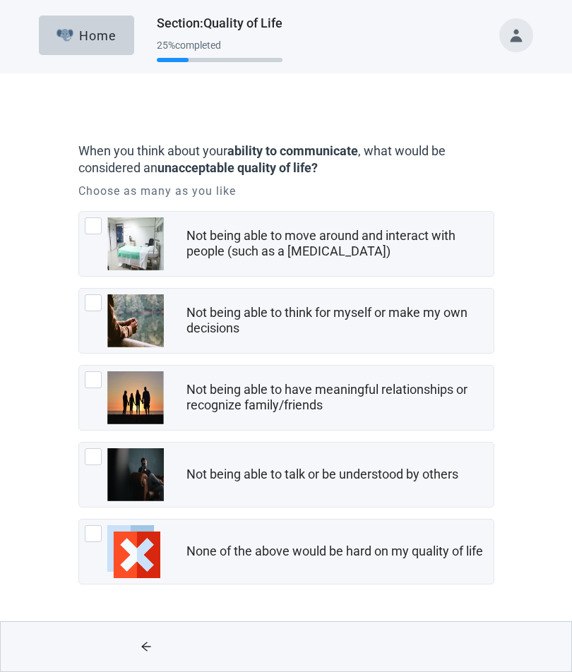
click at [88, 309] on div "Not being able to think for myself or make my own decisions, checkbox, not chec…" at bounding box center [93, 302] width 17 height 17
click at [79, 289] on input "Not being able to think for myself or make my own decisions" at bounding box center [78, 288] width 1 height 1
checkbox input "true"
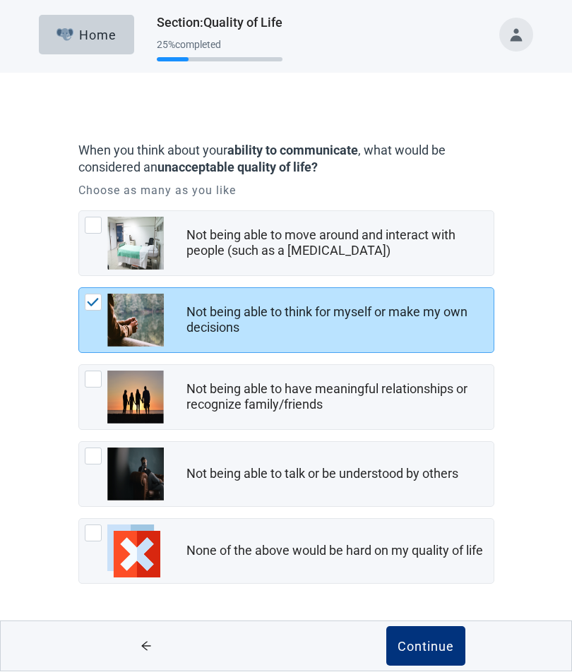
click at [87, 229] on div "Not being able to move around and interact with people (such as a coma), checkb…" at bounding box center [93, 225] width 17 height 17
click at [79, 212] on input "Not being able to move around and interact with people (such as a [MEDICAL_DATA…" at bounding box center [78, 211] width 1 height 1
checkbox input "true"
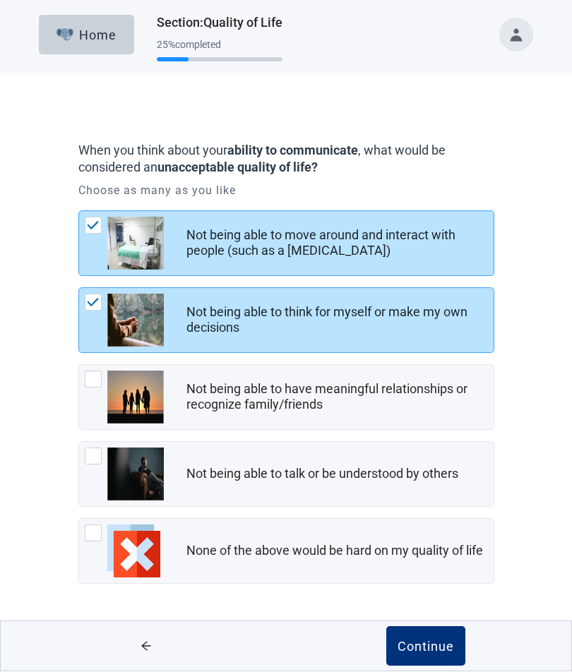
click at [85, 384] on div "Not being able to have meaningful relationships or recognize family/friends, ch…" at bounding box center [93, 379] width 17 height 17
click at [79, 366] on input "Not being able to have meaningful relationships or recognize family/friends" at bounding box center [78, 365] width 1 height 1
checkbox input "true"
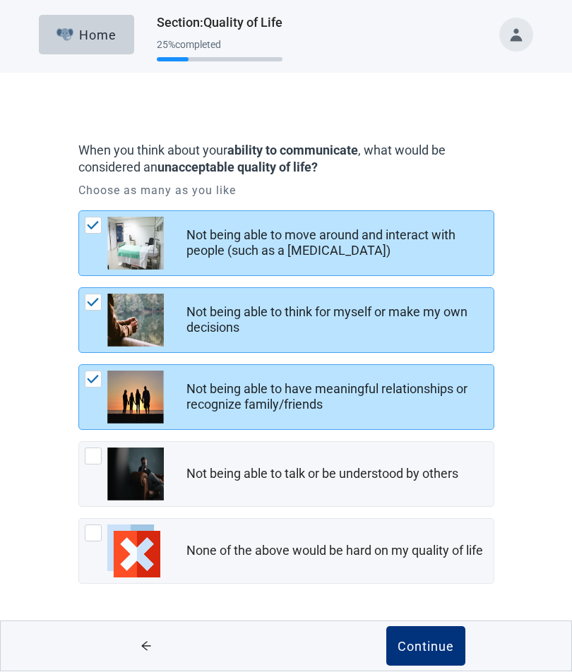
click at [410, 481] on div "Continue" at bounding box center [425, 647] width 56 height 14
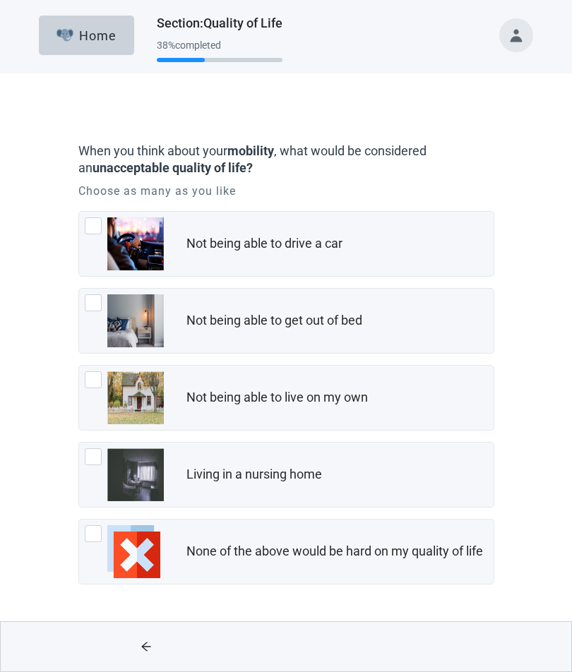
click at [93, 471] on div "Living in a nursing home, checkbox, not checked" at bounding box center [124, 474] width 79 height 53
click at [79, 443] on input "Living in a nursing home" at bounding box center [78, 442] width 1 height 1
checkbox input "true"
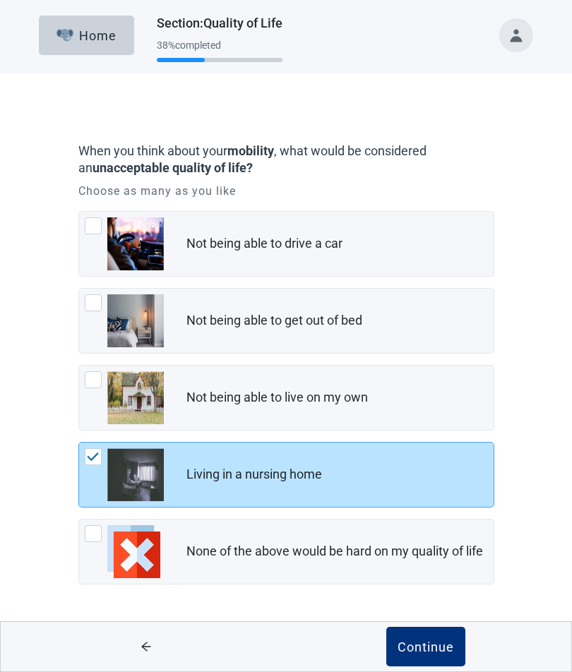
click at [91, 308] on div "Not being able to get out of bed, checkbox, not checked" at bounding box center [93, 302] width 17 height 17
click at [79, 289] on input "Not being able to get out of bed" at bounding box center [78, 288] width 1 height 1
checkbox input "true"
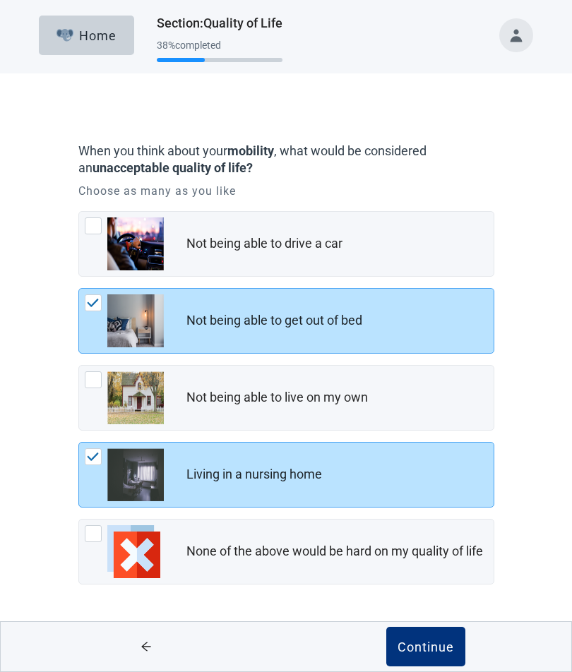
click at [88, 386] on div "Not being able to live on my own, checkbox, not checked" at bounding box center [93, 379] width 17 height 17
click at [79, 366] on input "Not being able to live on my own" at bounding box center [78, 365] width 1 height 1
checkbox input "true"
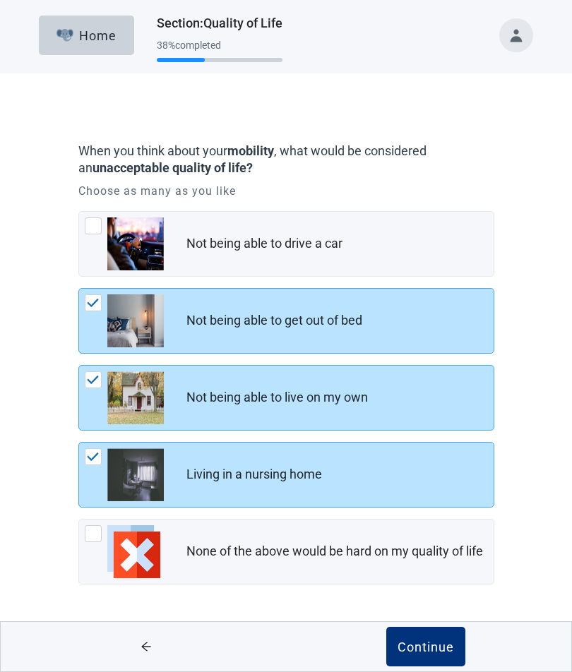
click at [419, 481] on div "Continue" at bounding box center [425, 647] width 56 height 14
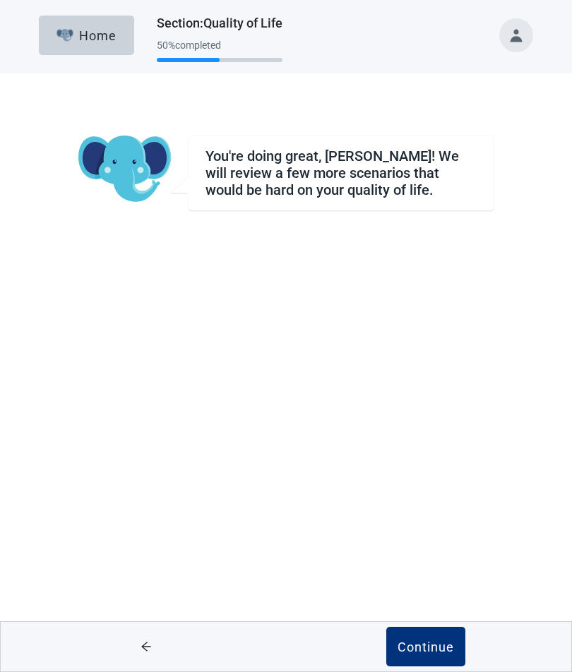
click at [417, 481] on div "Continue" at bounding box center [425, 647] width 56 height 14
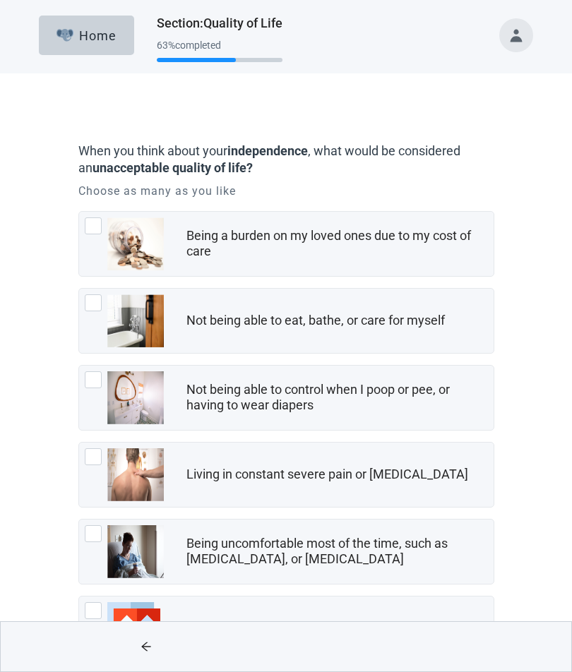
click at [88, 219] on div "Being a burden on my loved ones due to my cost of care, checkbox, not checked" at bounding box center [93, 225] width 17 height 17
click at [79, 212] on input "Being a burden on my loved ones due to my cost of care" at bounding box center [78, 211] width 1 height 1
checkbox input "true"
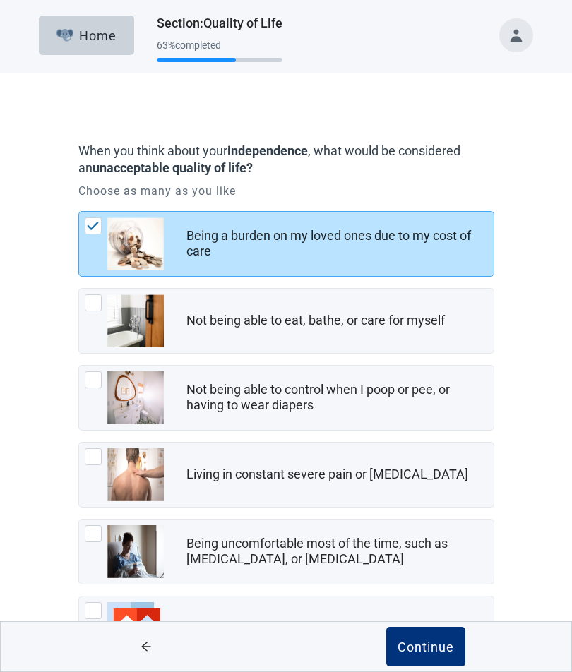
click at [87, 304] on div "Not being able to eat, bathe, or care for myself, checkbox, not checked" at bounding box center [93, 302] width 17 height 17
click at [79, 289] on input "Not being able to eat, bathe, or care for myself" at bounding box center [78, 288] width 1 height 1
checkbox input "true"
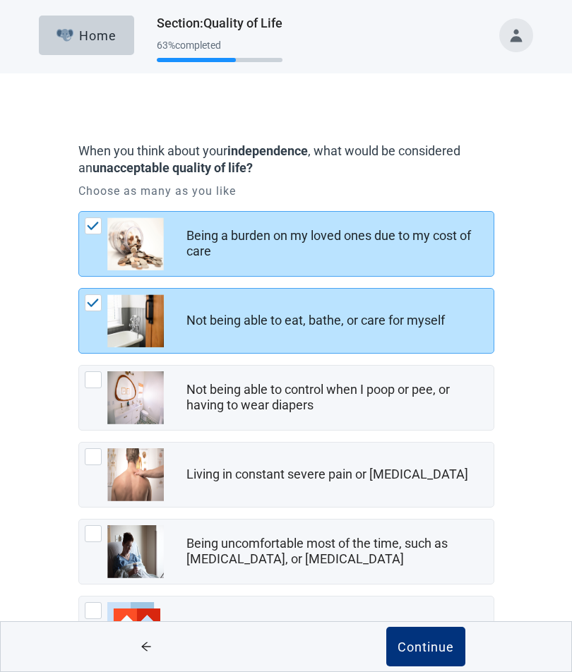
click at [88, 385] on div "Not being able to control when I poop or pee, or having to wear diapers, checkb…" at bounding box center [93, 379] width 17 height 17
click at [79, 366] on input "Not being able to control when I poop or pee, or having to wear diapers" at bounding box center [78, 365] width 1 height 1
checkbox input "true"
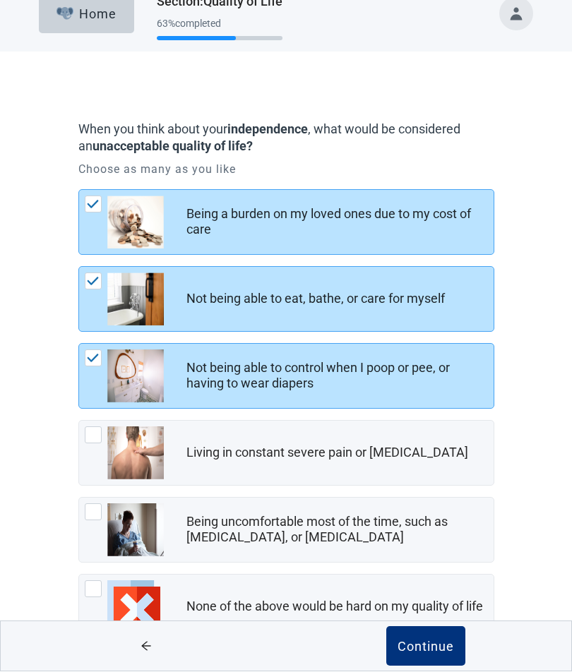
scroll to position [69, 0]
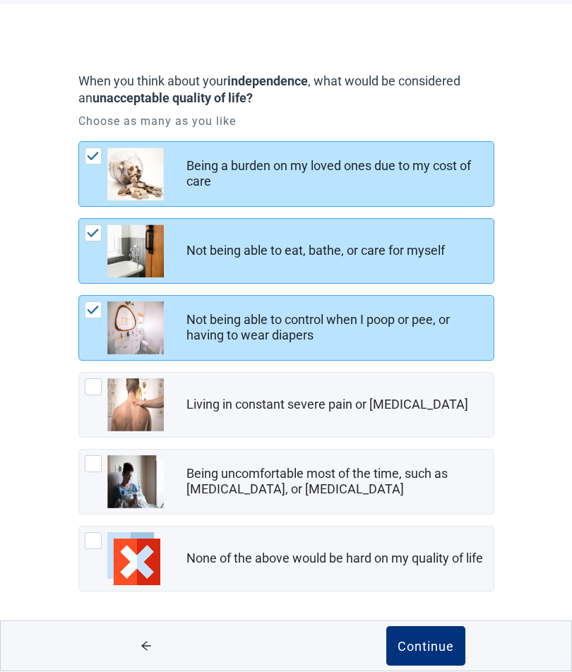
click at [89, 402] on div "Living in constant severe pain or shortness of breath, checkbox, not checked" at bounding box center [124, 405] width 79 height 53
click at [79, 373] on input "Living in constant severe pain or [MEDICAL_DATA]" at bounding box center [78, 373] width 1 height 1
checkbox input "true"
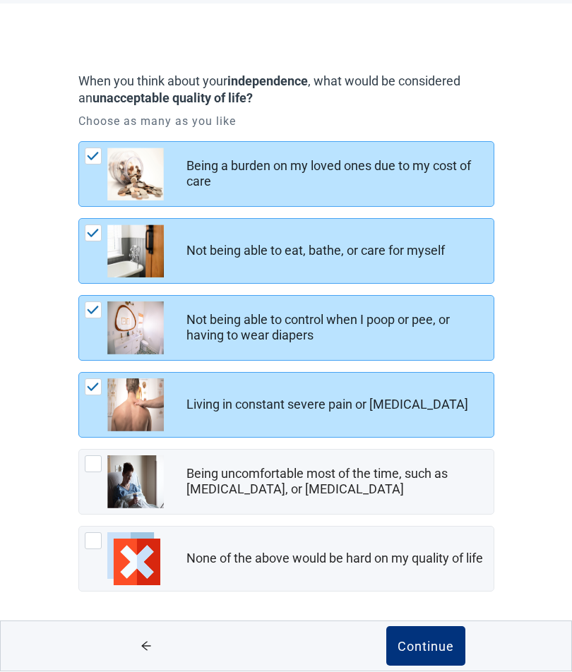
click at [91, 468] on div "Being uncomfortable most of the time, such as nausea, vomiting, or diarrhea, ch…" at bounding box center [93, 464] width 17 height 17
click at [79, 450] on input "Being uncomfortable most of the time, such as [MEDICAL_DATA], or [MEDICAL_DATA]" at bounding box center [78, 450] width 1 height 1
checkbox input "true"
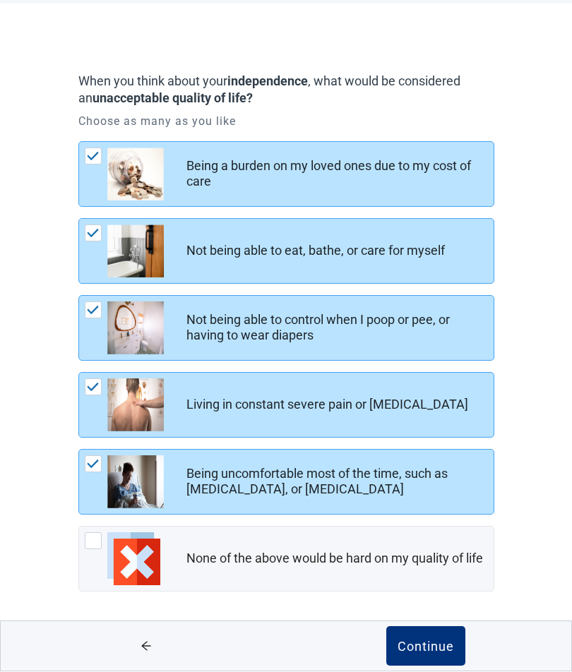
click at [415, 481] on div "Continue" at bounding box center [425, 647] width 56 height 14
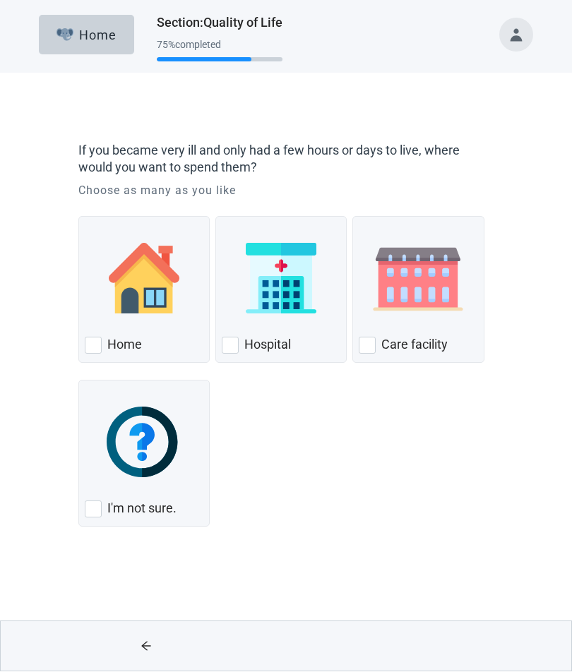
click at [104, 359] on div "Home" at bounding box center [143, 290] width 131 height 147
click at [79, 217] on input "Home" at bounding box center [78, 217] width 1 height 1
checkbox input "true"
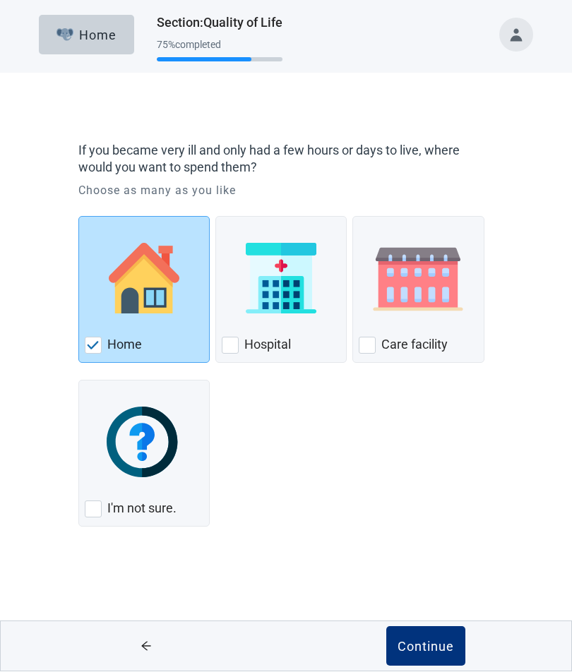
click at [420, 481] on div "Continue" at bounding box center [425, 647] width 56 height 14
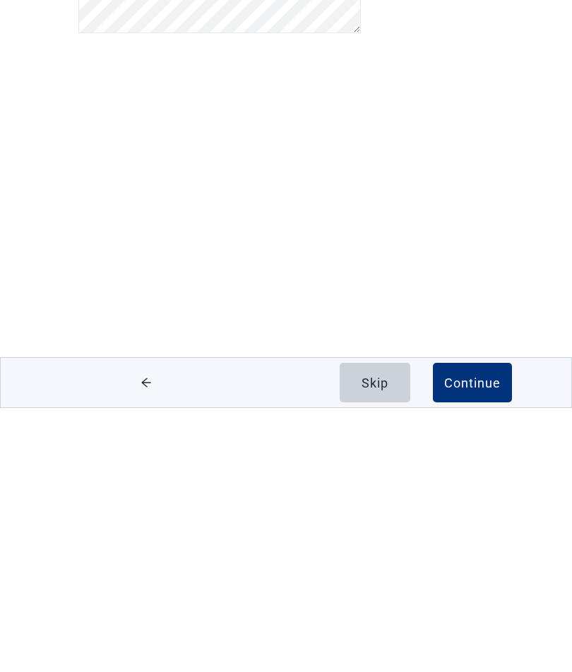
scroll to position [1, 0]
click at [467, 481] on button "Continue" at bounding box center [472, 647] width 79 height 40
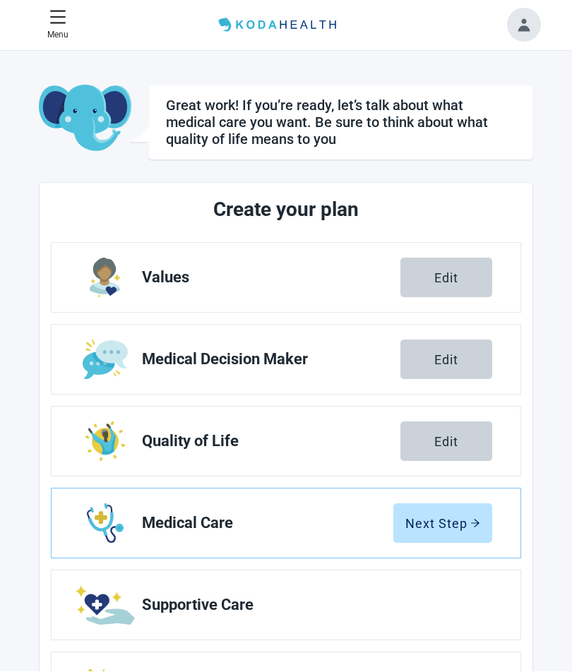
scroll to position [1, 0]
click at [432, 481] on div "Next Step" at bounding box center [442, 523] width 75 height 14
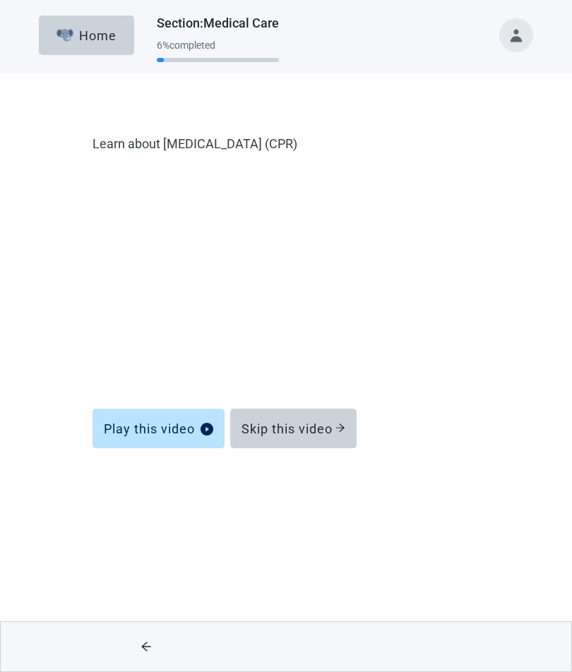
click at [261, 436] on div "Skip this video" at bounding box center [293, 428] width 104 height 14
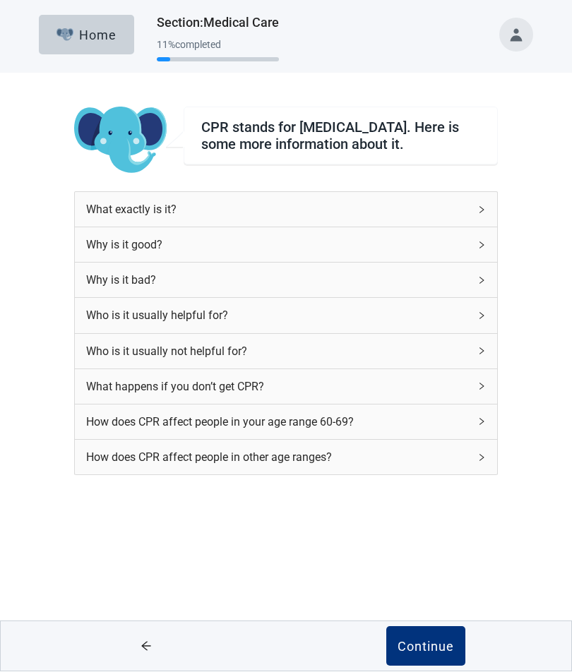
click at [88, 379] on div "What happens if you don’t get CPR?" at bounding box center [286, 387] width 422 height 35
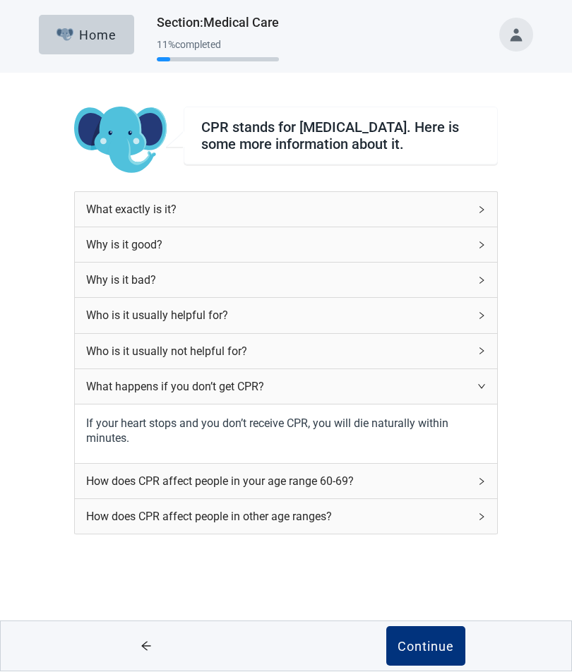
click at [409, 481] on div "Continue" at bounding box center [425, 647] width 56 height 14
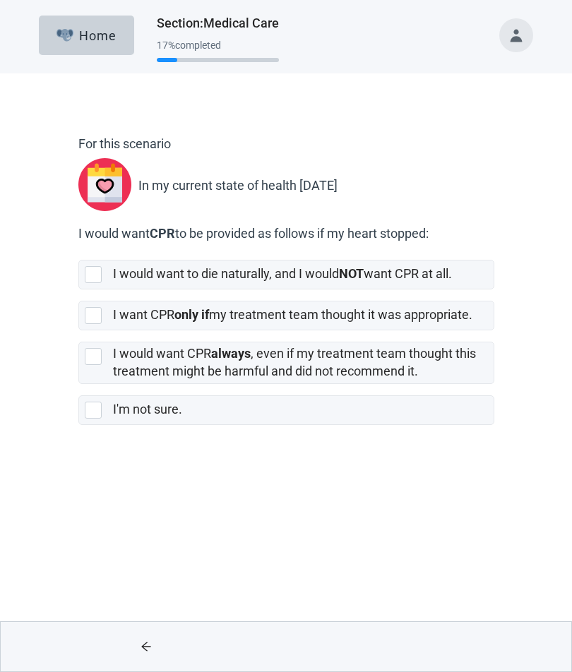
click at [90, 311] on div "[object Object], checkbox, not selected" at bounding box center [93, 315] width 17 height 17
click at [79, 290] on input "I want CPR only if my treatment team thought it was appropriate." at bounding box center [78, 289] width 1 height 1
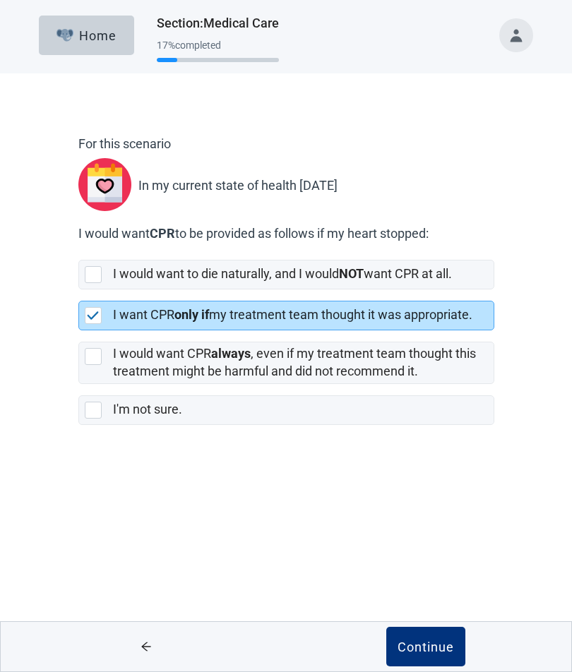
click at [59, 444] on div "For this scenario In my current state of health [DATE] I would want CPR to be p…" at bounding box center [286, 301] width 515 height 398
click at [58, 444] on div "For this scenario In my current state of health [DATE] I would want CPR to be p…" at bounding box center [286, 301] width 515 height 398
click at [86, 317] on div "[object Object], checkbox, selected" at bounding box center [93, 315] width 17 height 17
click at [79, 290] on input "I want CPR only if my treatment team thought it was appropriate." at bounding box center [78, 289] width 1 height 1
click at [91, 317] on img "[object Object], checkbox, selected" at bounding box center [93, 315] width 13 height 8
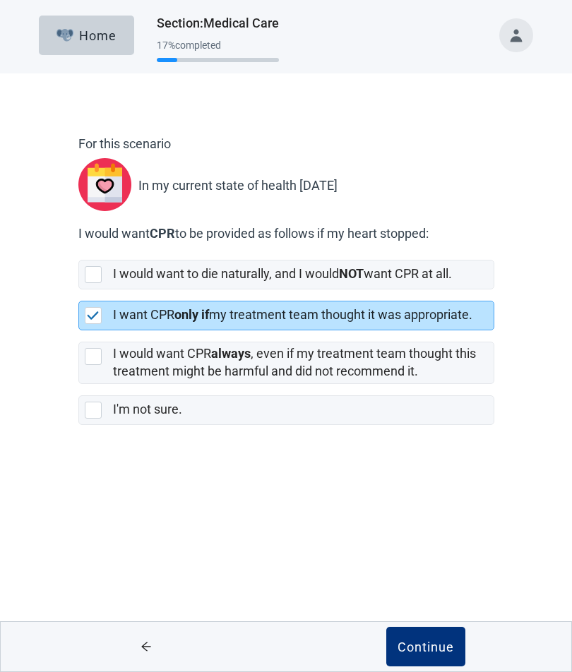
click at [79, 290] on input "I want CPR only if my treatment team thought it was appropriate." at bounding box center [78, 289] width 1 height 1
checkbox input "true"
click at [88, 361] on div "[object Object], checkbox, not selected" at bounding box center [93, 356] width 17 height 17
click at [79, 331] on input "I would want CPR always , even if my treatment team thought this treatment migh…" at bounding box center [78, 330] width 1 height 1
checkbox input "true"
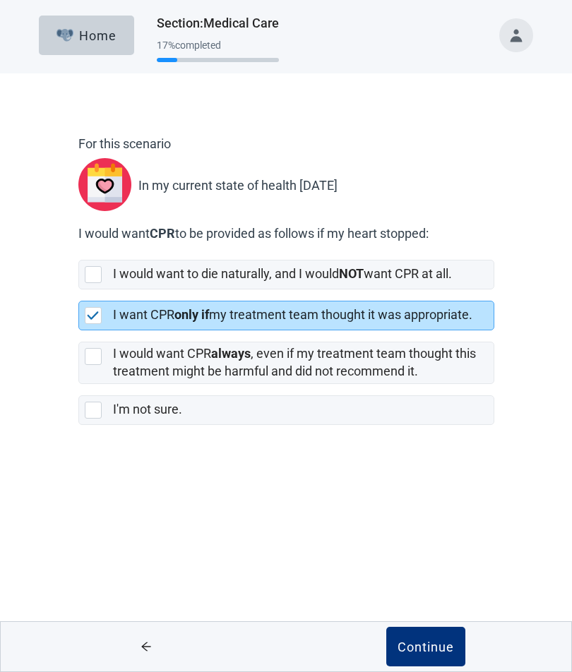
checkbox input "false"
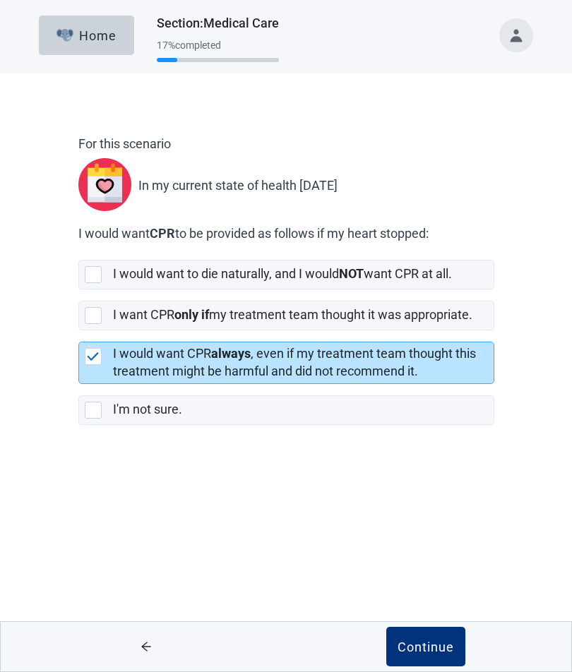
click at [418, 481] on div "Continue" at bounding box center [425, 647] width 56 height 14
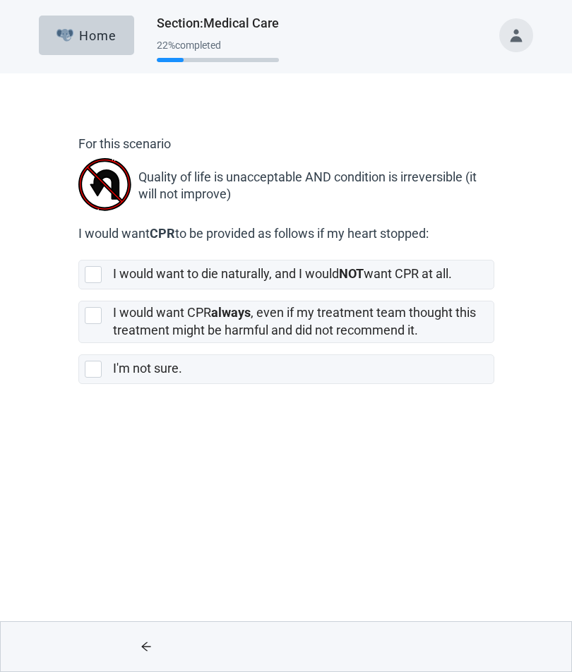
click at [85, 316] on div "[object Object], checkbox, not selected" at bounding box center [93, 315] width 17 height 17
click at [79, 290] on input "I would want CPR always , even if my treatment team thought this treatment migh…" at bounding box center [78, 289] width 1 height 1
checkbox input "true"
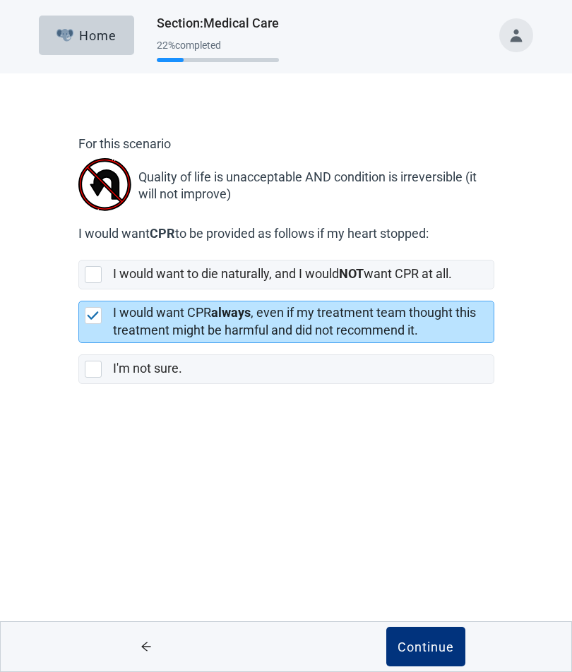
click at [416, 481] on button "Continue" at bounding box center [425, 647] width 79 height 40
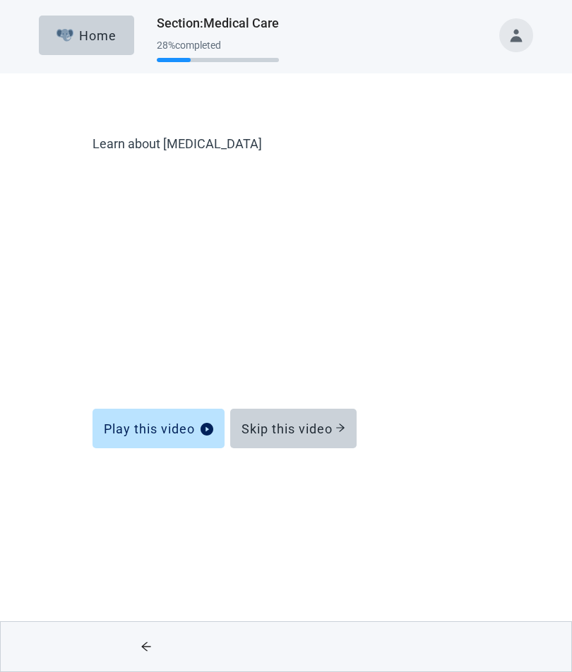
click at [253, 426] on div "Skip this video" at bounding box center [293, 428] width 104 height 14
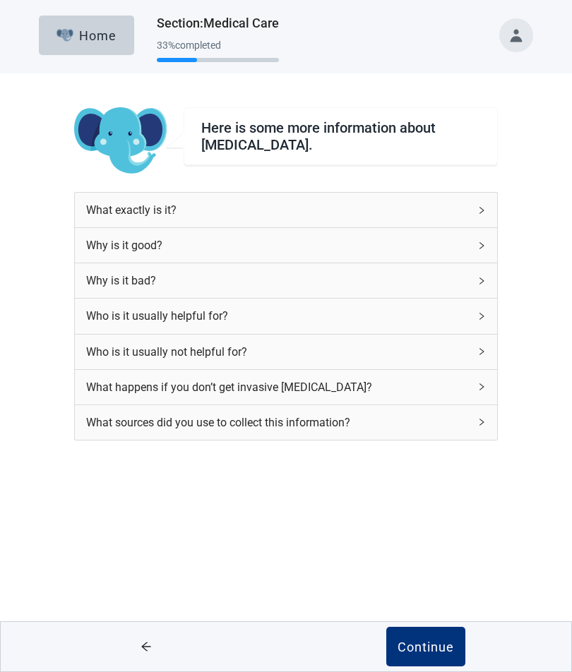
click at [408, 481] on div "Continue" at bounding box center [425, 647] width 56 height 14
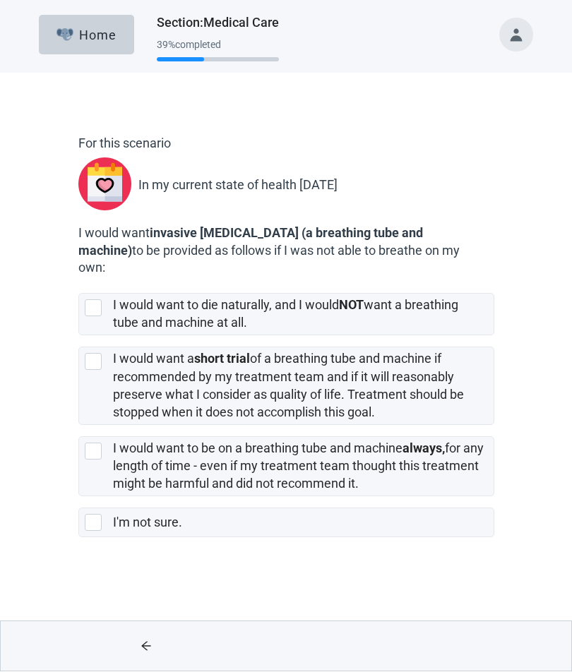
click at [97, 371] on div "I would want a short trial of a breathing tube and machine if recommended by my…" at bounding box center [286, 386] width 414 height 77
click at [79, 337] on input "I would want a short trial of a breathing tube and machine if recommended by my…" at bounding box center [78, 336] width 1 height 1
checkbox input "true"
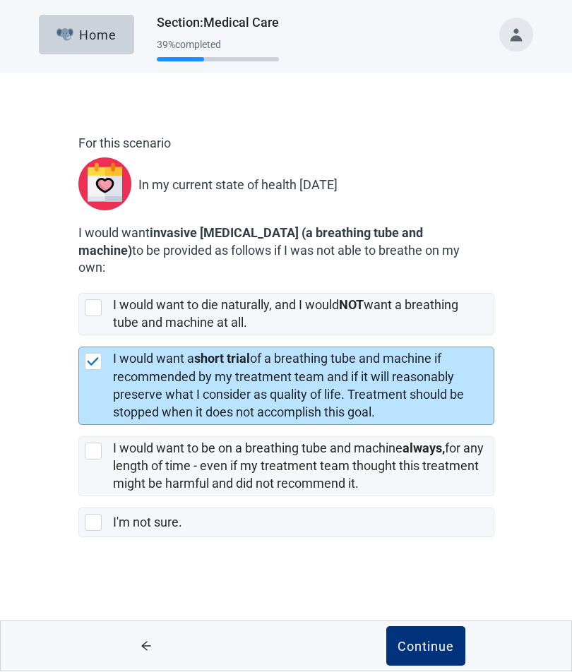
click at [407, 481] on div "Continue" at bounding box center [425, 647] width 56 height 14
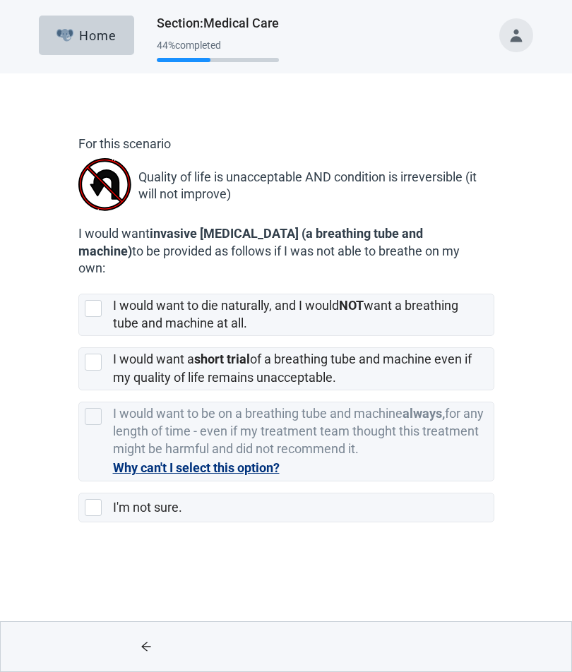
click at [92, 367] on div "[object Object], checkbox, not selected" at bounding box center [93, 362] width 17 height 17
click at [79, 337] on input "I would want a short trial of a breathing tube and machine even if my quality o…" at bounding box center [78, 336] width 1 height 1
checkbox input "true"
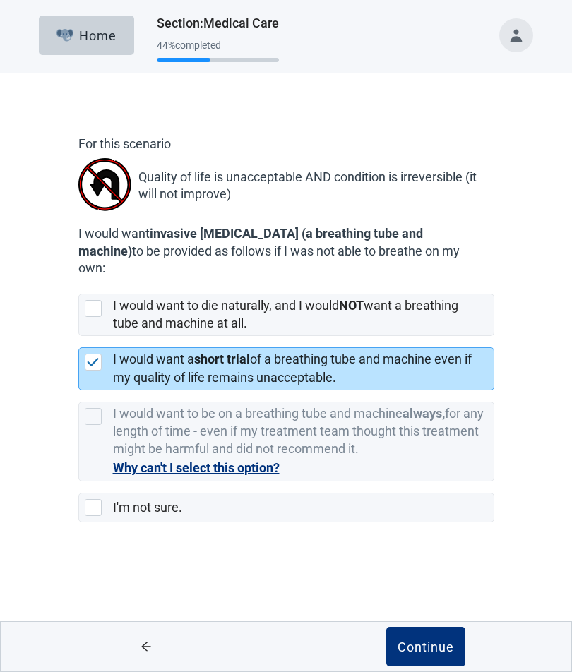
click at [424, 481] on button "Continue" at bounding box center [425, 647] width 79 height 40
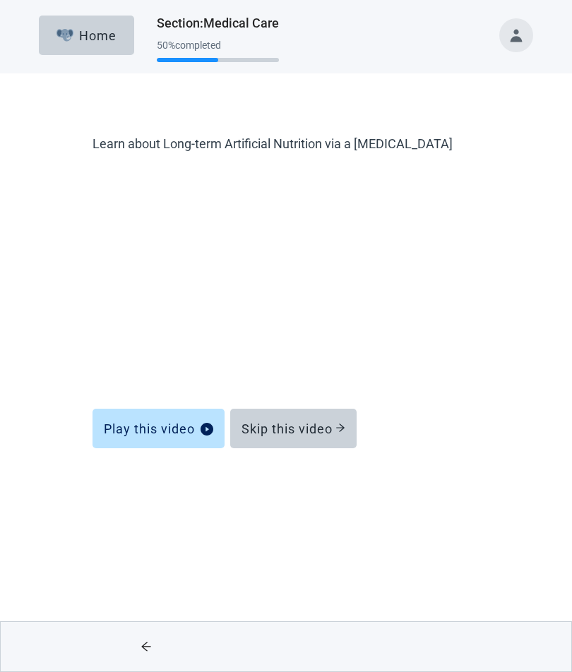
click at [256, 427] on div "Skip this video" at bounding box center [293, 428] width 104 height 14
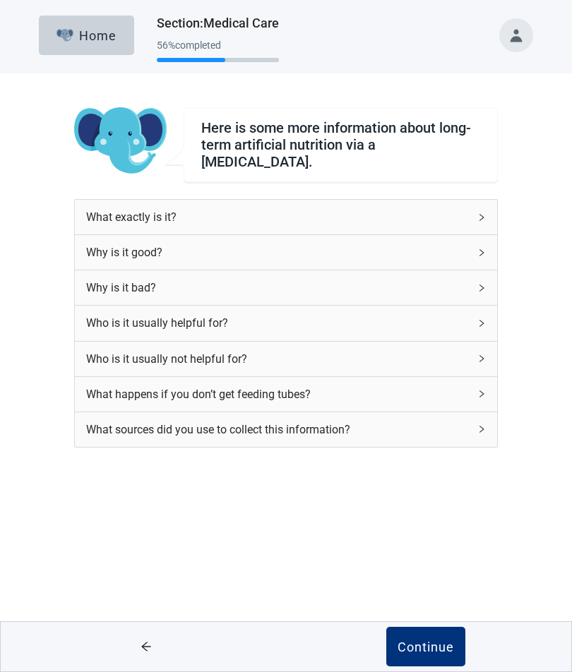
click at [414, 481] on div "Continue" at bounding box center [425, 647] width 56 height 14
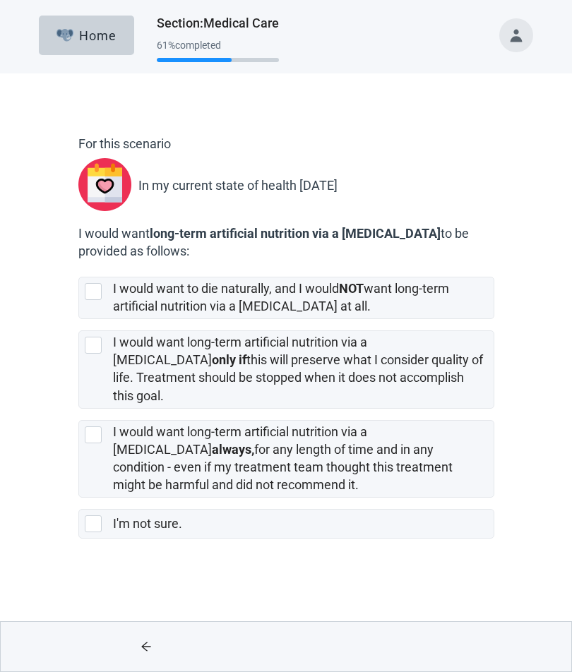
click at [87, 292] on div "[object Object], checkbox, not selected" at bounding box center [93, 291] width 17 height 17
click at [79, 266] on input "I would want to die naturally, and I would NOT want long-term artificial nutrit…" at bounding box center [78, 265] width 1 height 1
checkbox input "true"
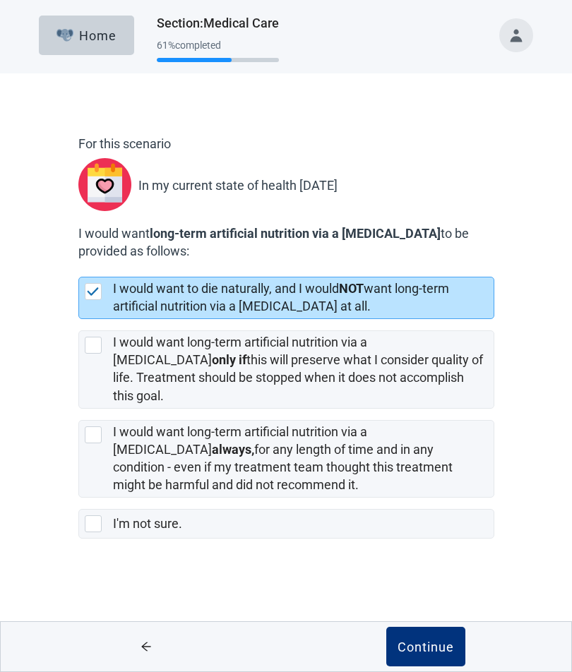
click at [402, 481] on div "Continue" at bounding box center [425, 647] width 56 height 14
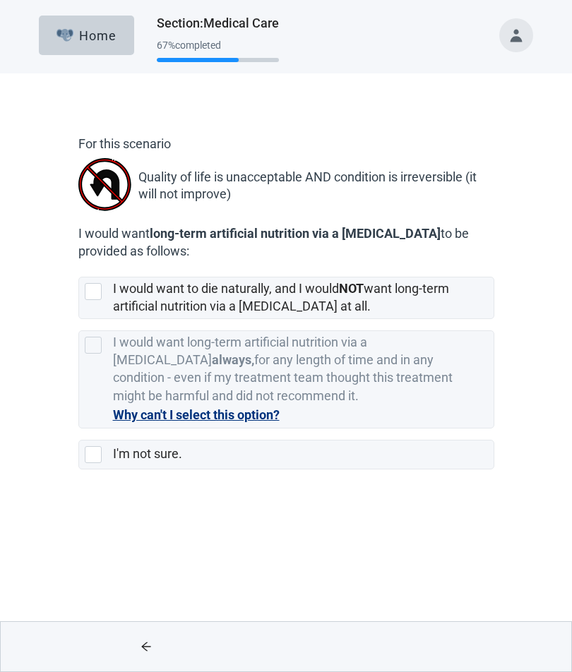
click at [87, 290] on div "[object Object], checkbox, not selected" at bounding box center [93, 291] width 17 height 17
click at [79, 266] on input "I would want to die naturally, and I would NOT want long-term artificial nutrit…" at bounding box center [78, 265] width 1 height 1
checkbox input "true"
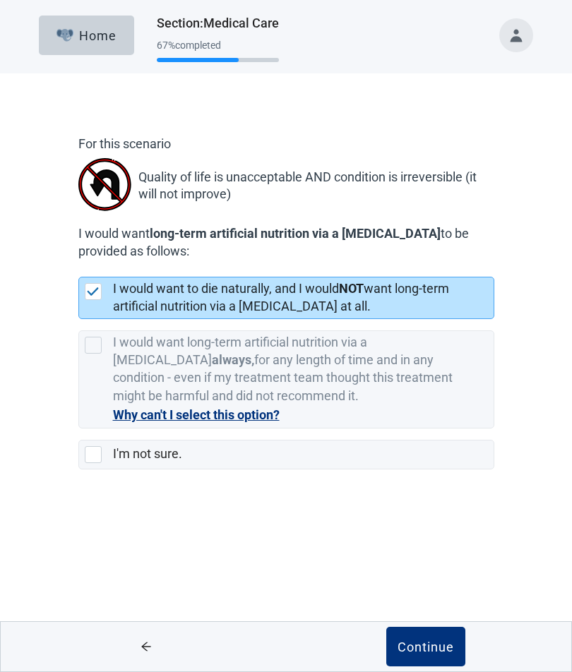
click at [409, 481] on div "Continue" at bounding box center [425, 647] width 56 height 14
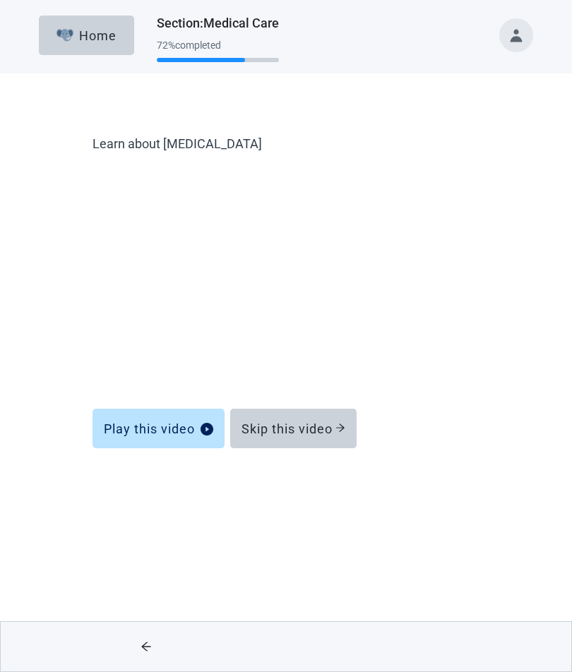
click at [258, 429] on div "Skip this video" at bounding box center [293, 428] width 104 height 14
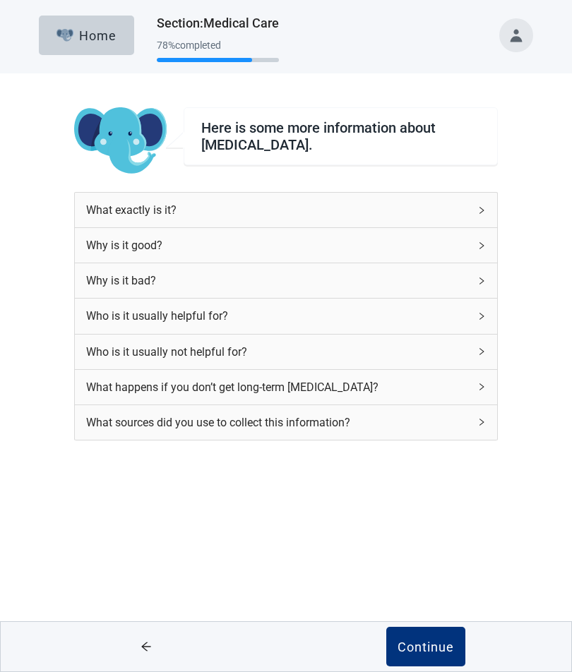
click at [409, 481] on div "Continue" at bounding box center [425, 647] width 56 height 14
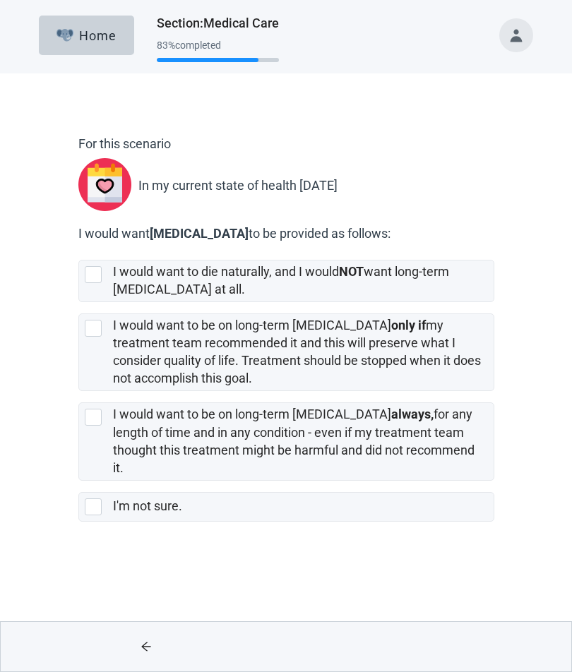
click at [85, 423] on div "[object Object], checkbox, not selected" at bounding box center [93, 417] width 17 height 17
click at [79, 392] on input "I would want to be on long-term [MEDICAL_DATA] always, for any length of time a…" at bounding box center [78, 391] width 1 height 1
checkbox input "true"
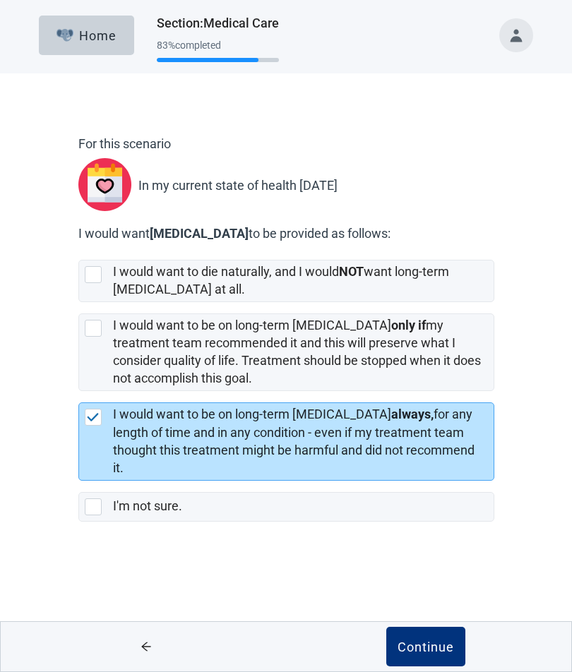
click at [85, 277] on div "[object Object], checkbox, not selected" at bounding box center [93, 274] width 17 height 17
click at [79, 249] on input "I would want to die naturally, and I would NOT want long-term [MEDICAL_DATA] at…" at bounding box center [78, 248] width 1 height 1
checkbox input "true"
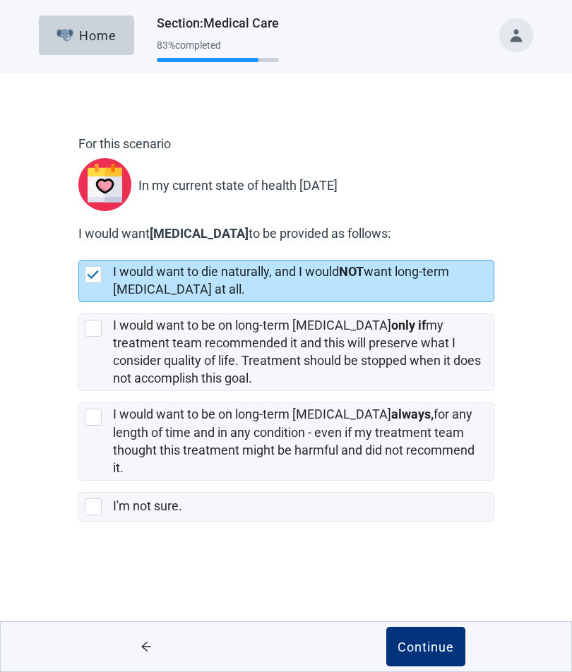
checkbox input "false"
click at [415, 481] on div "Continue" at bounding box center [425, 647] width 56 height 14
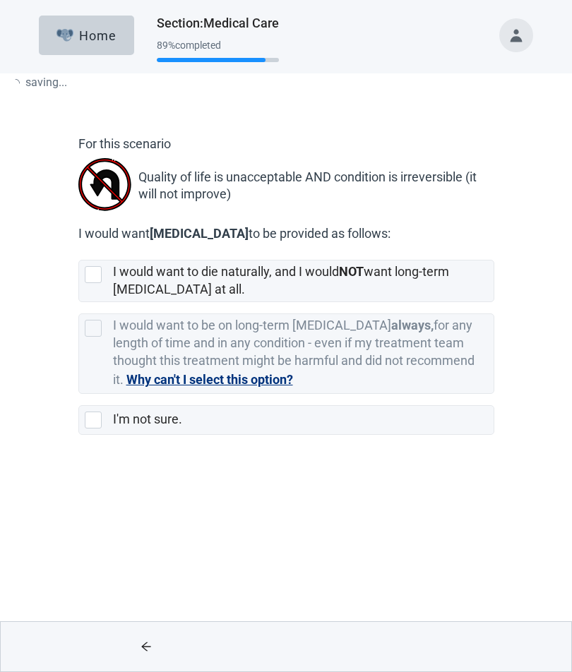
click at [402, 481] on div "Main content" at bounding box center [426, 646] width 280 height 49
click at [78, 277] on selected"] "I would want to die naturally, and I would NOT want long-term [MEDICAL_DATA] at…" at bounding box center [286, 281] width 416 height 42
click at [78, 249] on input "I would want to die naturally, and I would NOT want long-term [MEDICAL_DATA] at…" at bounding box center [78, 248] width 1 height 1
checkbox input "true"
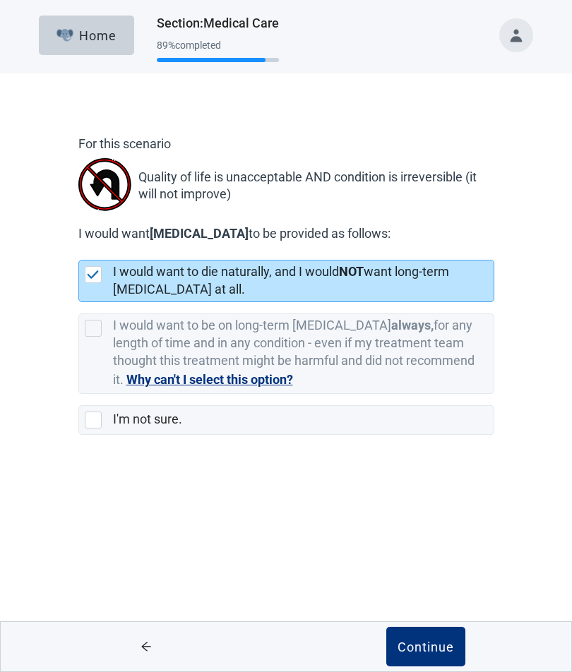
click at [422, 481] on button "Continue" at bounding box center [425, 647] width 79 height 40
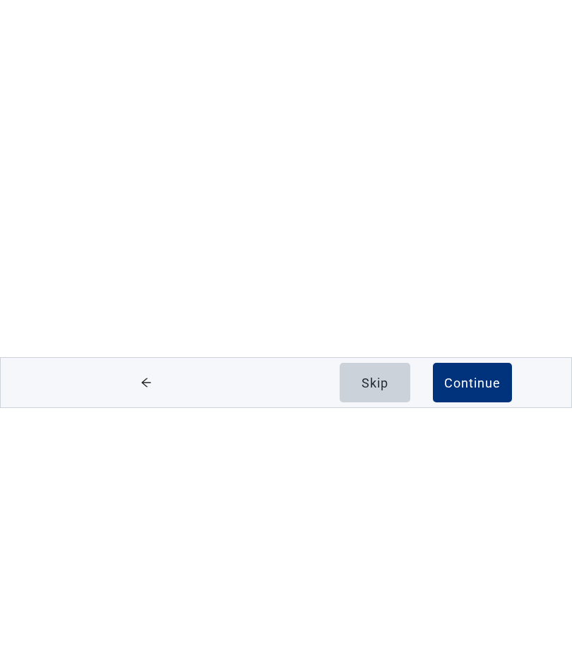
click at [463, 481] on div "Continue" at bounding box center [472, 647] width 56 height 14
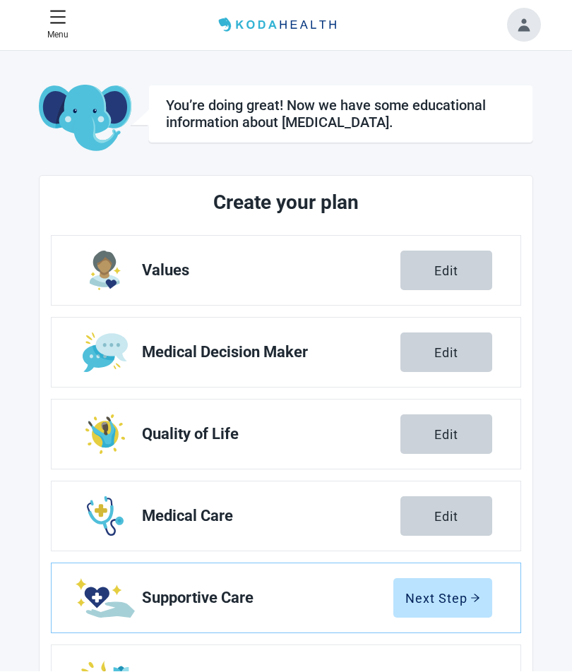
scroll to position [1, 0]
click at [412, 481] on div "Next Step" at bounding box center [442, 598] width 75 height 14
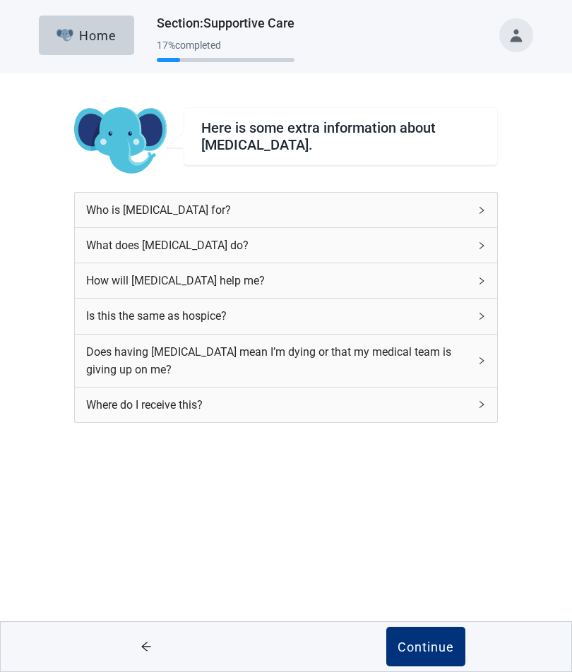
click at [409, 481] on div "Continue" at bounding box center [425, 647] width 56 height 14
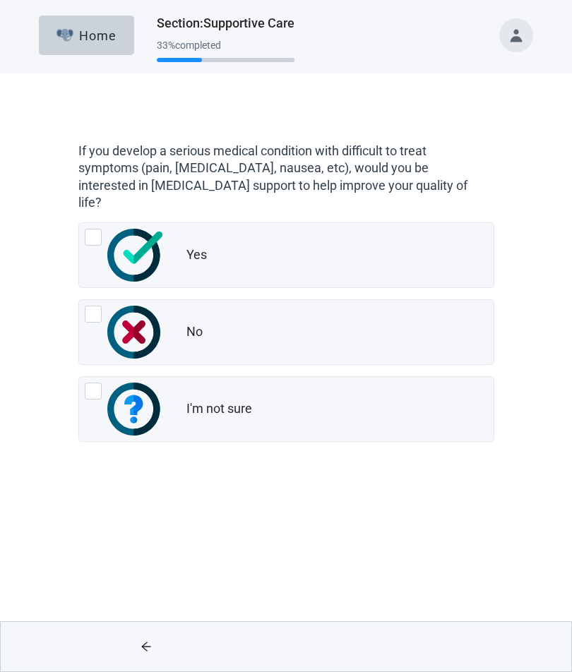
click at [81, 223] on div "Yes" at bounding box center [286, 255] width 414 height 64
click at [79, 222] on input "Yes" at bounding box center [78, 222] width 1 height 1
radio input "true"
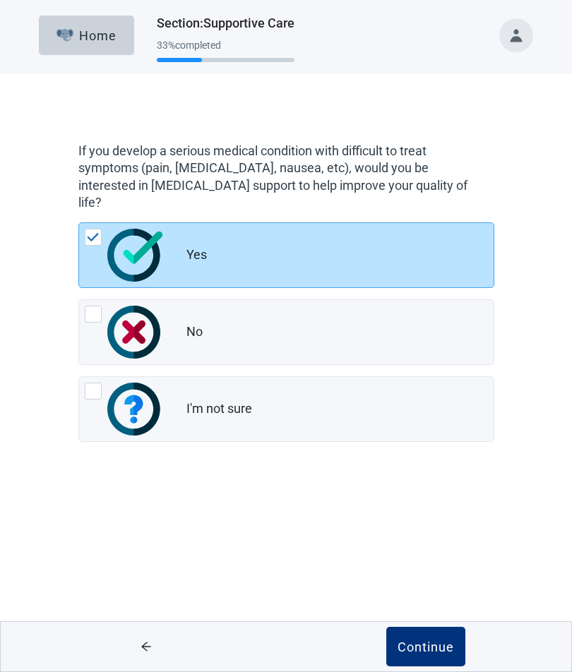
click at [413, 481] on div "Continue" at bounding box center [425, 647] width 56 height 14
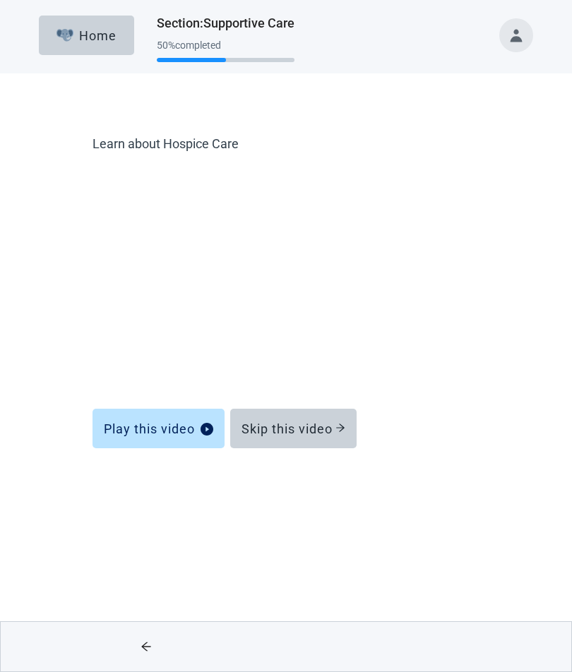
click at [265, 427] on div "Skip this video" at bounding box center [293, 428] width 104 height 14
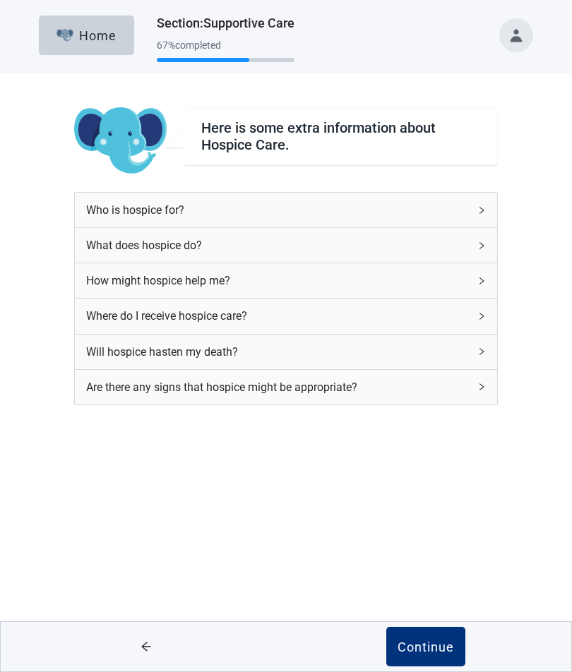
click at [411, 481] on div "Continue" at bounding box center [425, 647] width 56 height 14
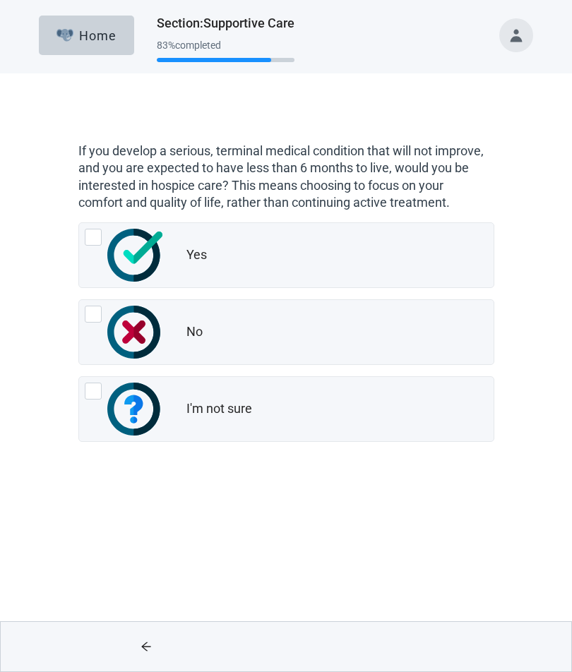
click at [95, 321] on div "No, radio button, not checked" at bounding box center [93, 314] width 17 height 17
click at [79, 300] on input "No" at bounding box center [78, 299] width 1 height 1
radio input "true"
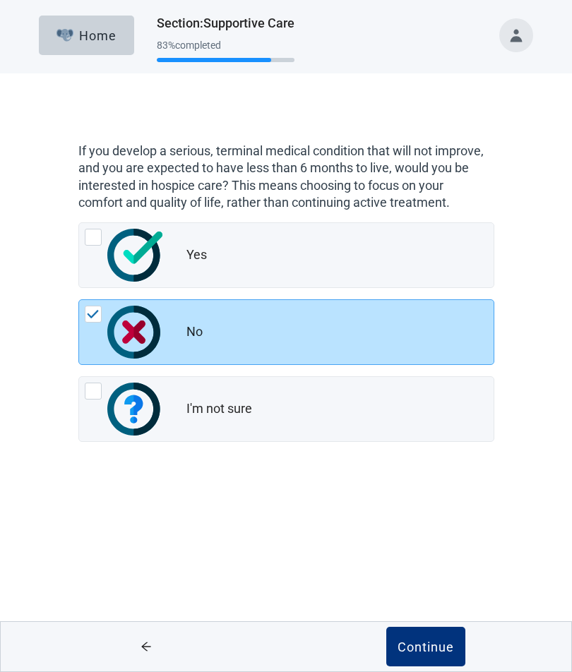
click at [375, 481] on div "Continue" at bounding box center [426, 646] width 280 height 49
click at [374, 481] on div "Continue" at bounding box center [426, 646] width 280 height 49
click at [424, 481] on div "Continue" at bounding box center [425, 647] width 56 height 14
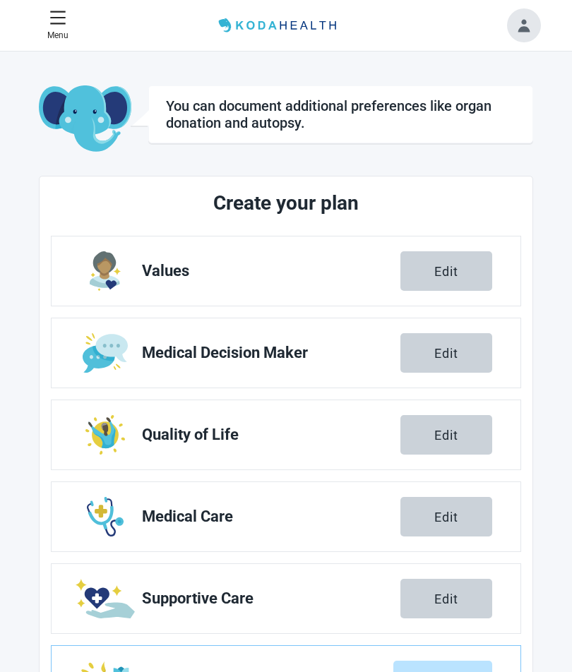
click at [407, 481] on div "Next Step" at bounding box center [442, 680] width 75 height 14
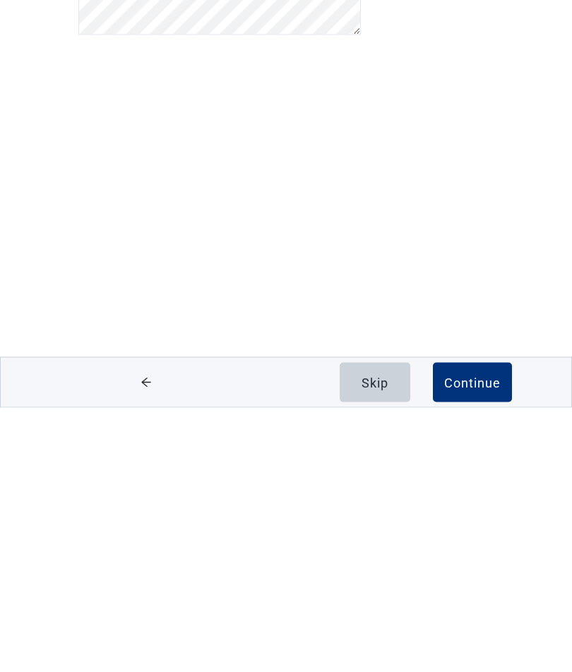
scroll to position [1, 0]
click at [450, 481] on div "Continue" at bounding box center [472, 647] width 56 height 14
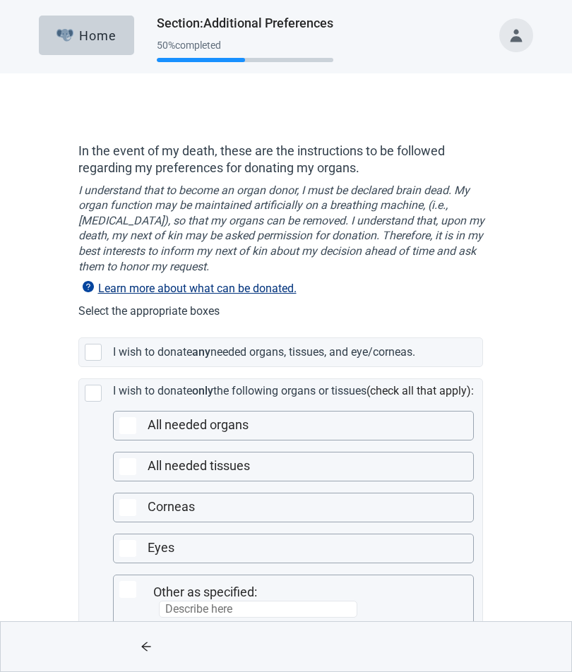
click at [97, 359] on div "I wish to donate any needed organs, tissues, and eye/corneas." at bounding box center [280, 352] width 403 height 28
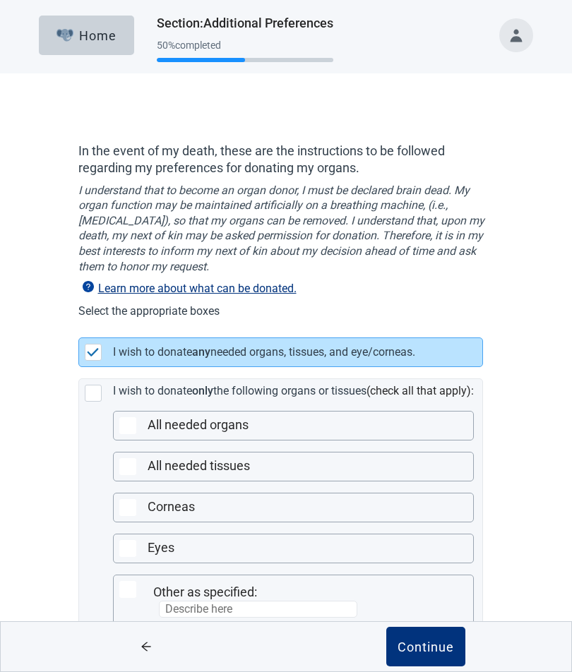
click at [419, 481] on div "Continue" at bounding box center [425, 647] width 56 height 14
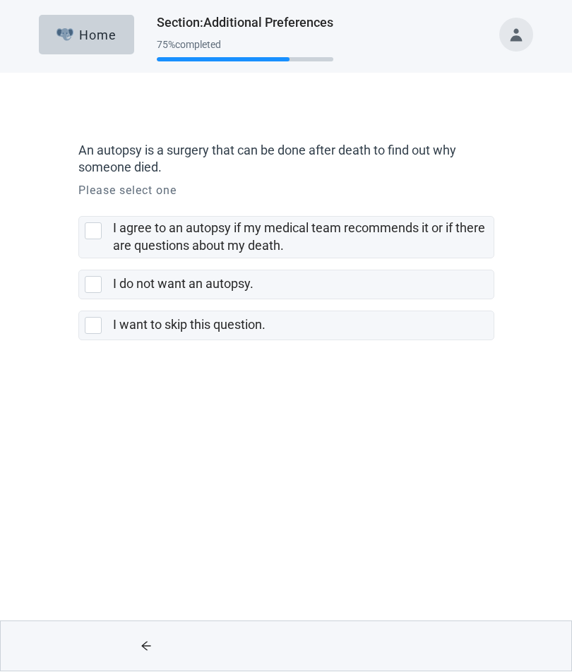
click at [84, 234] on div "I agree to an autopsy if my medical team recommends it or if there are question…" at bounding box center [286, 237] width 414 height 41
click at [79, 206] on input "I agree to an autopsy if my medical team recommends it or if there are question…" at bounding box center [78, 205] width 1 height 1
checkbox input "true"
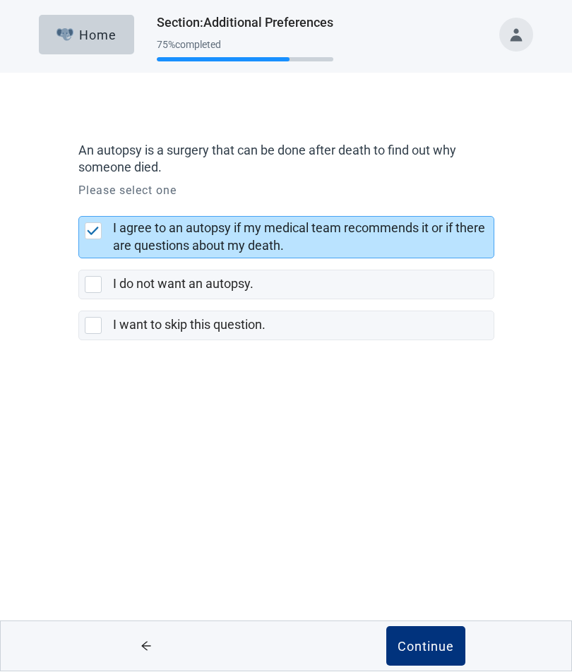
click at [412, 481] on div "Continue" at bounding box center [425, 647] width 56 height 14
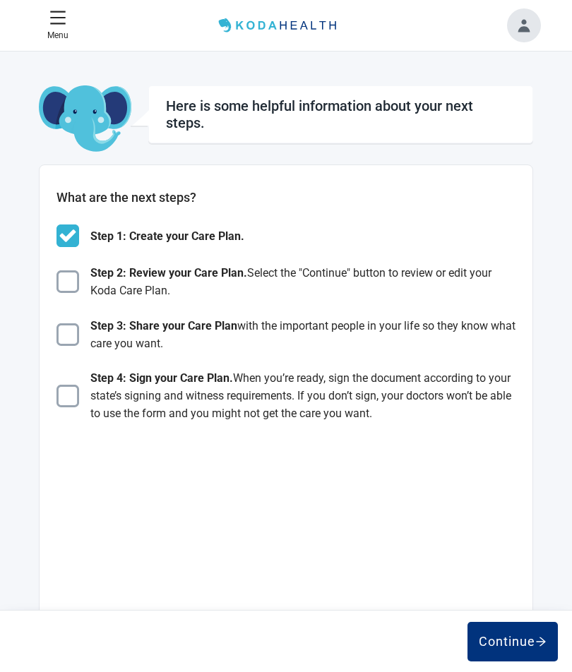
click at [496, 481] on div "Continue" at bounding box center [513, 642] width 68 height 14
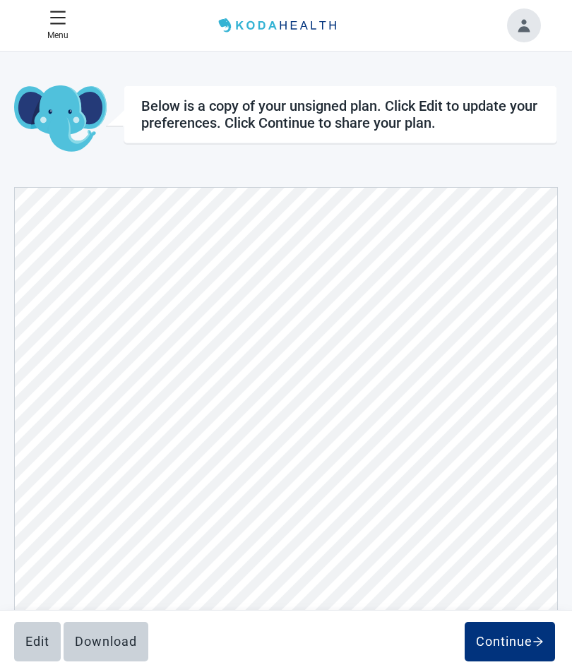
scroll to position [7093, 0]
click at [93, 481] on div "Download" at bounding box center [106, 642] width 62 height 14
click at [498, 481] on div "Continue" at bounding box center [510, 642] width 68 height 14
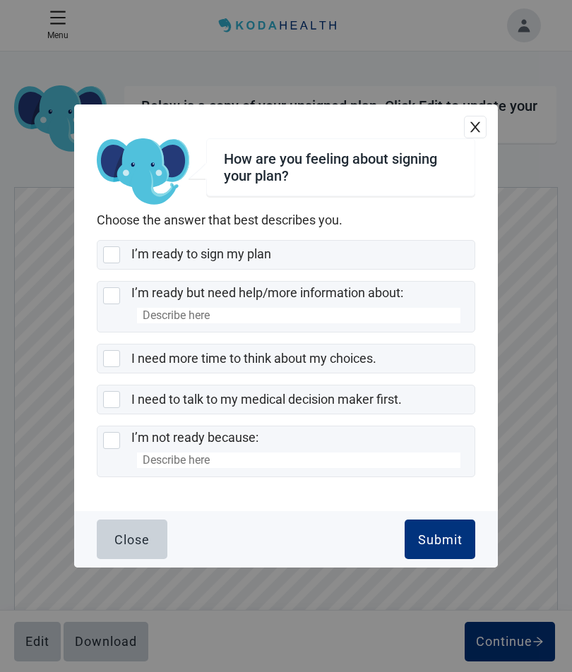
click at [103, 263] on div "I’m ready to sign my plan, checkbox, not selected" at bounding box center [111, 254] width 17 height 17
click at [97, 241] on input "I’m ready to sign my plan" at bounding box center [97, 240] width 1 height 1
checkbox input "true"
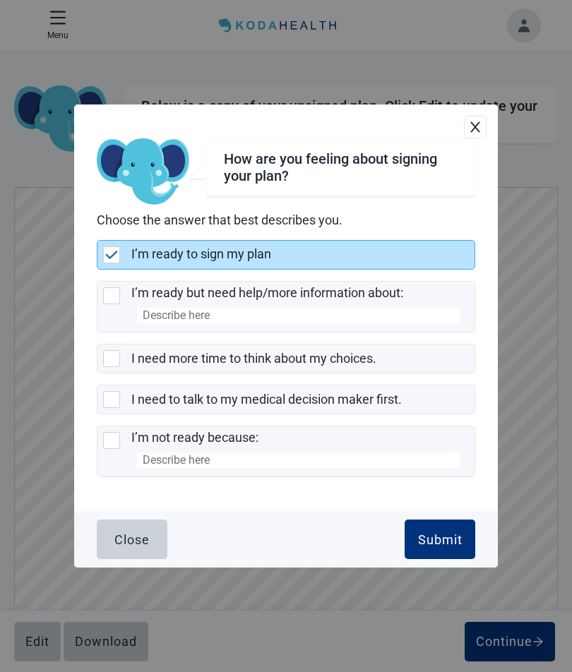
click at [419, 481] on div "Submit" at bounding box center [440, 539] width 44 height 14
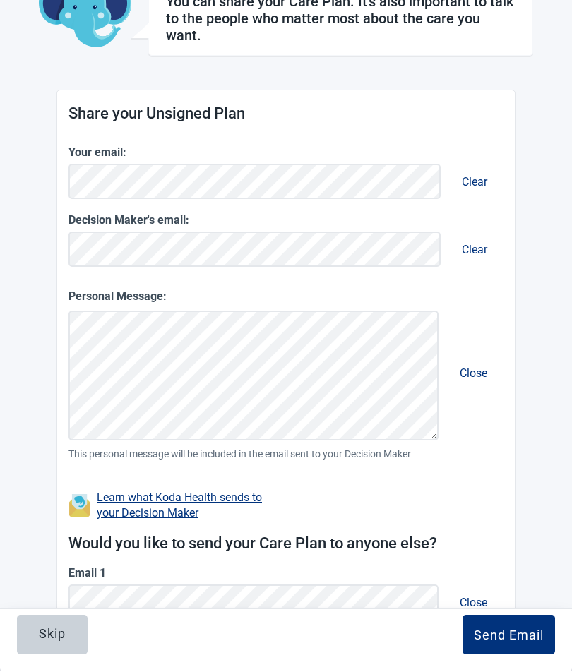
scroll to position [163, 0]
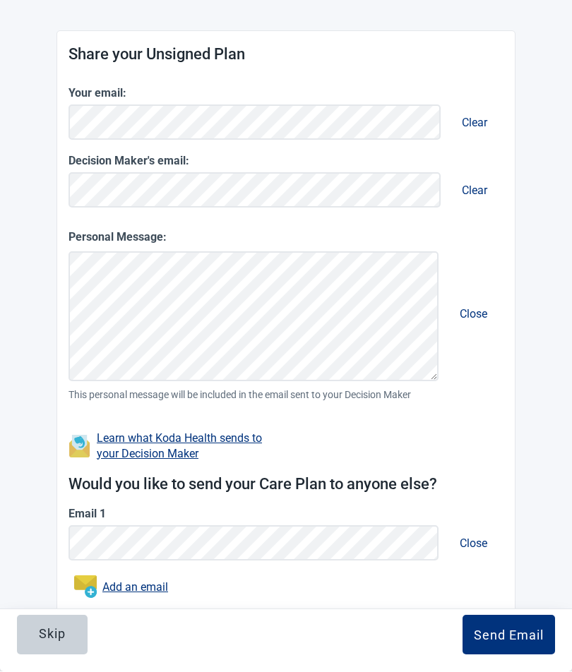
click at [59, 448] on div "Share your Unsigned Plan Your email: Clear Decision Maker's email: Clear Person…" at bounding box center [285, 343] width 457 height 623
click at [487, 481] on div "Send Email" at bounding box center [509, 635] width 70 height 14
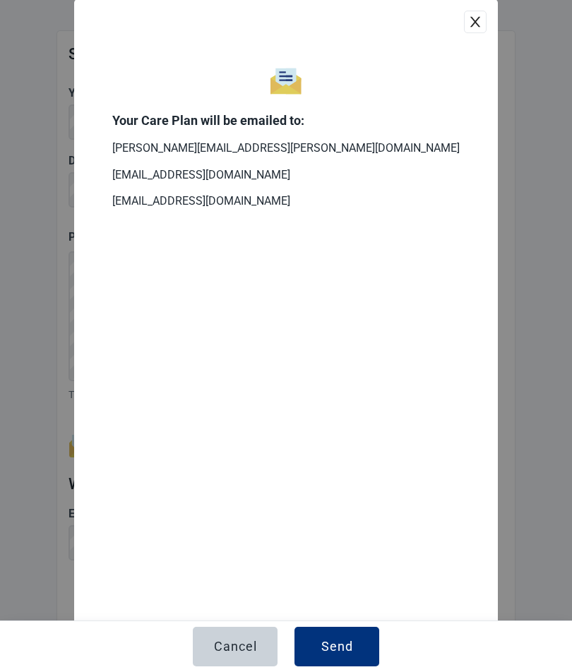
click at [466, 20] on button "close" at bounding box center [475, 22] width 23 height 23
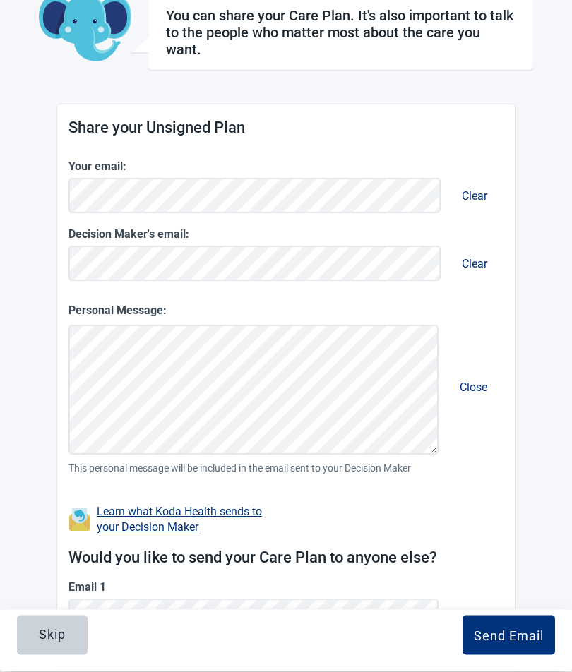
scroll to position [104, 0]
